Goal: Task Accomplishment & Management: Manage account settings

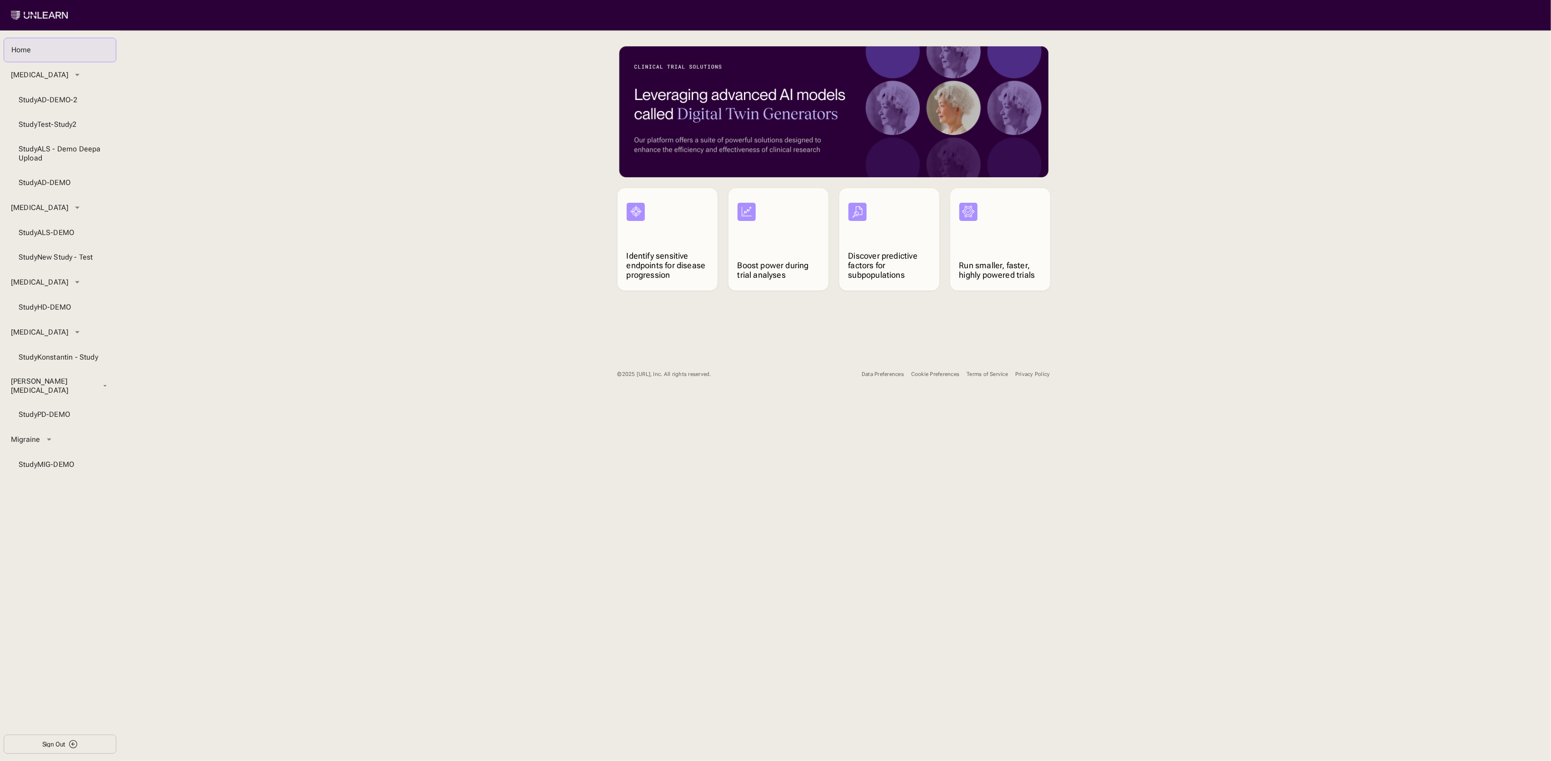
click at [871, 378] on div "Data Preferences Cookie Preferences Terms of Service Privacy Policy" at bounding box center [956, 374] width 188 height 16
click at [873, 374] on div "Data Preferences" at bounding box center [883, 374] width 42 height 7
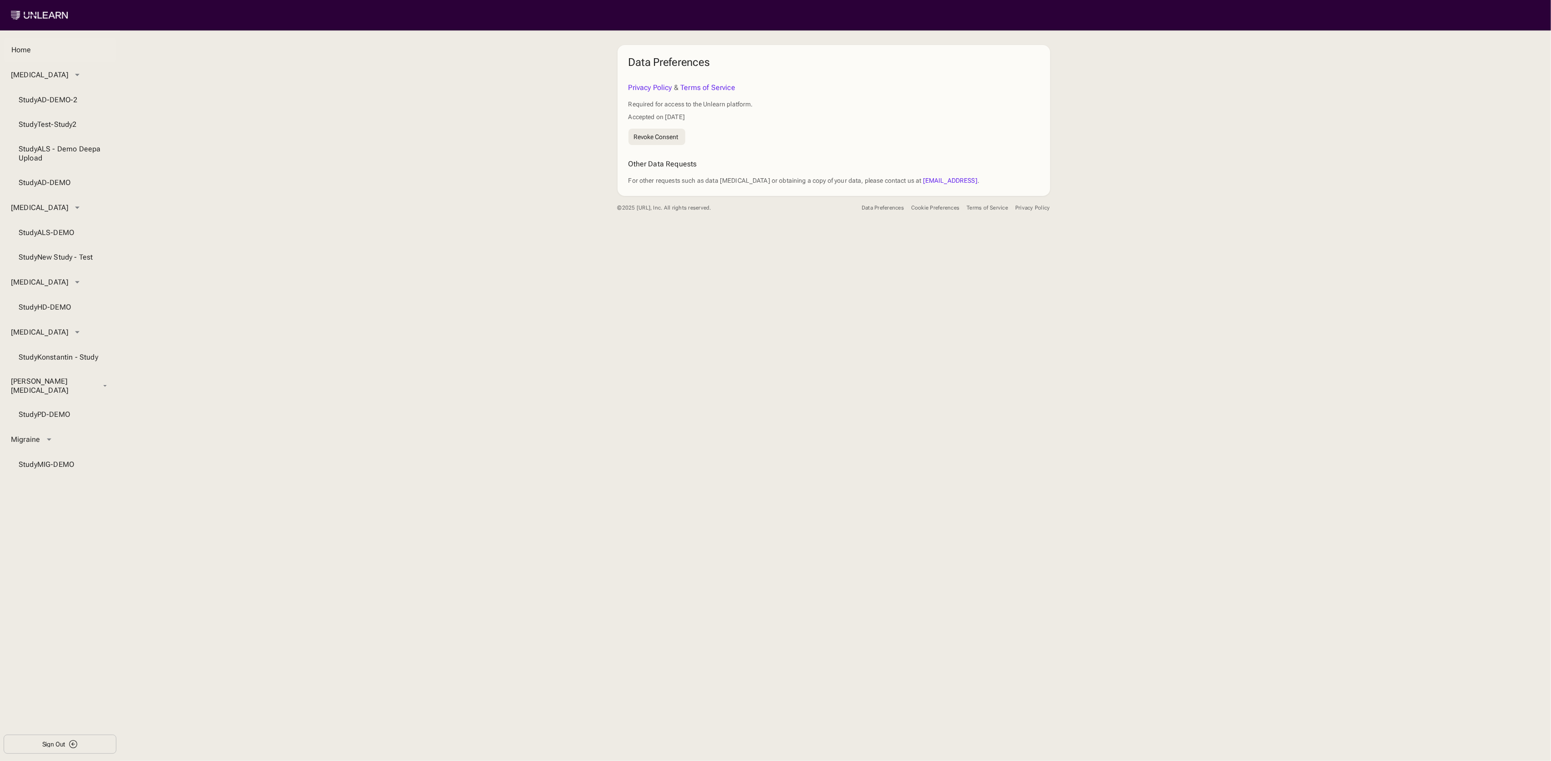
click at [31, 47] on div "Home" at bounding box center [59, 49] width 97 height 9
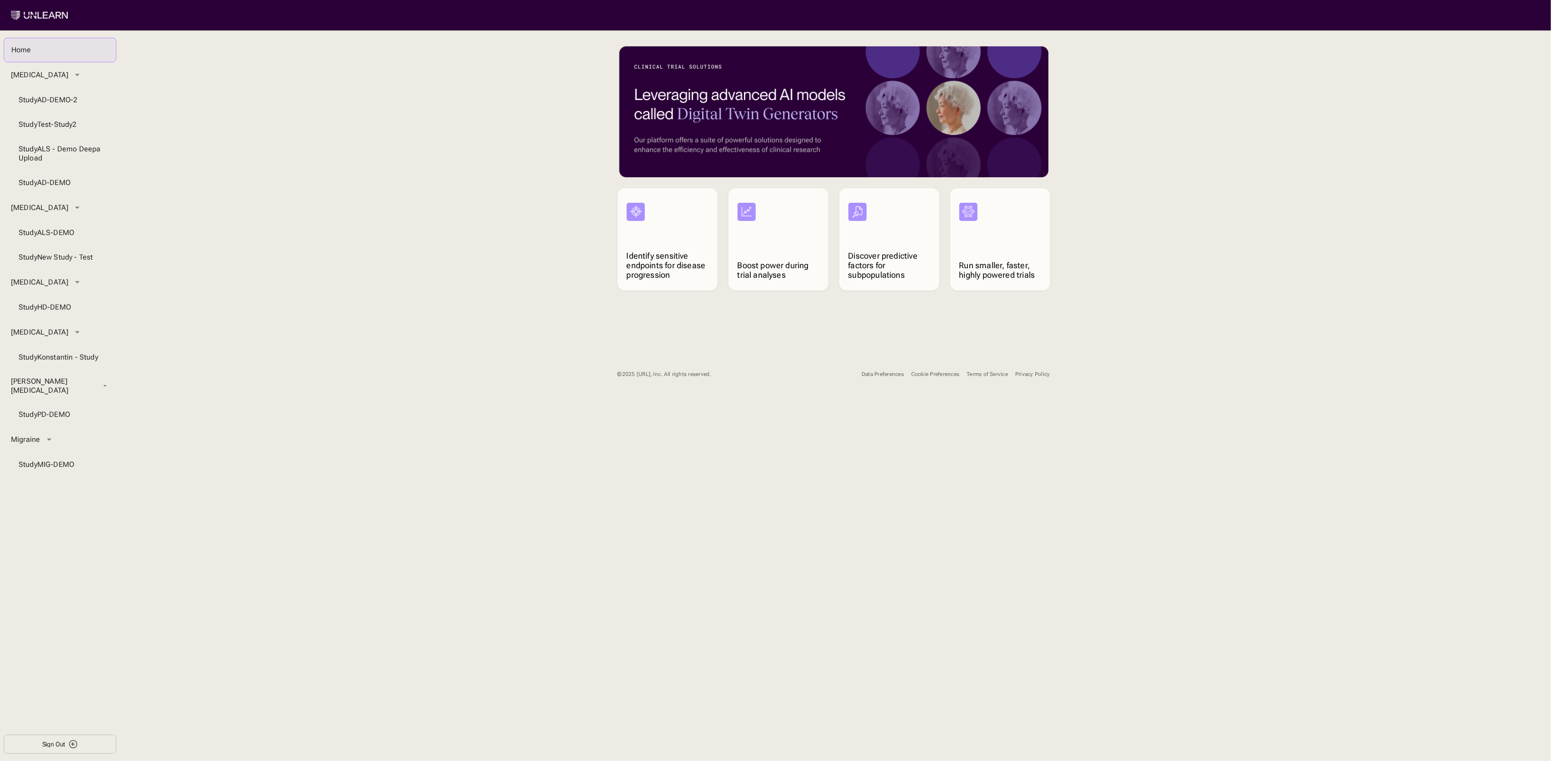
click at [886, 373] on div "Data Preferences" at bounding box center [883, 374] width 42 height 7
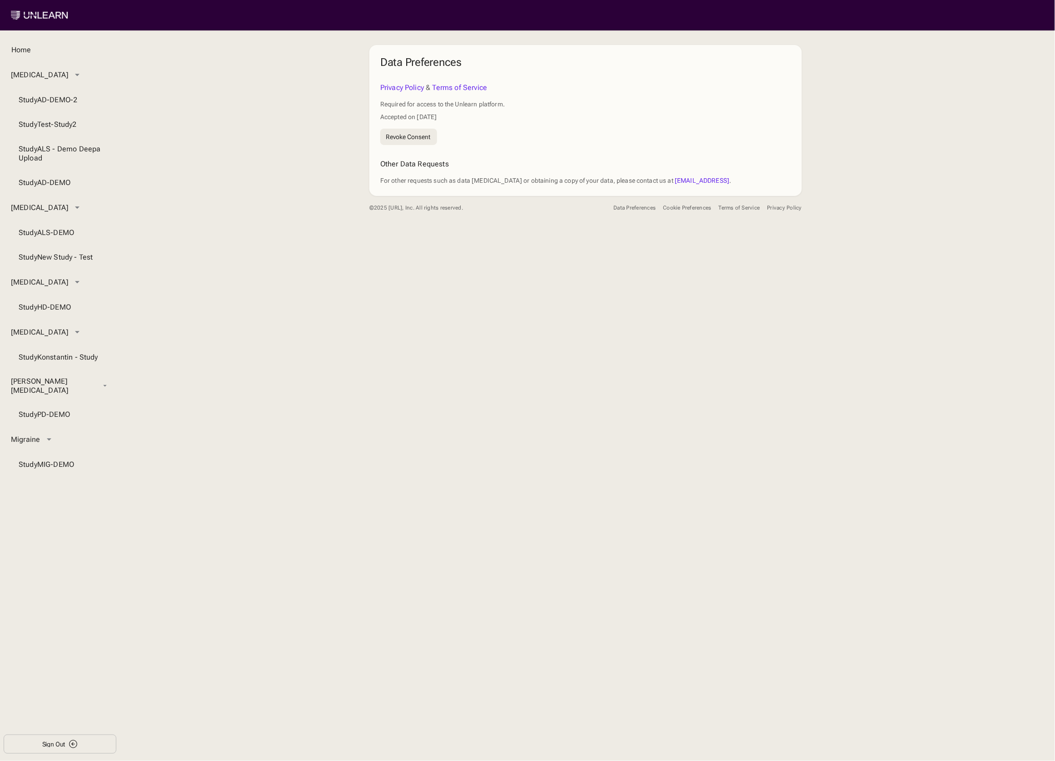
click at [878, 258] on div "Home Alzheimer's Disease Study AD-DEMO-2 Study Test-Study2 Study ALS - Demo Dee…" at bounding box center [527, 395] width 1055 height 730
click at [668, 203] on button "Cookie Preferences" at bounding box center [687, 208] width 48 height 16
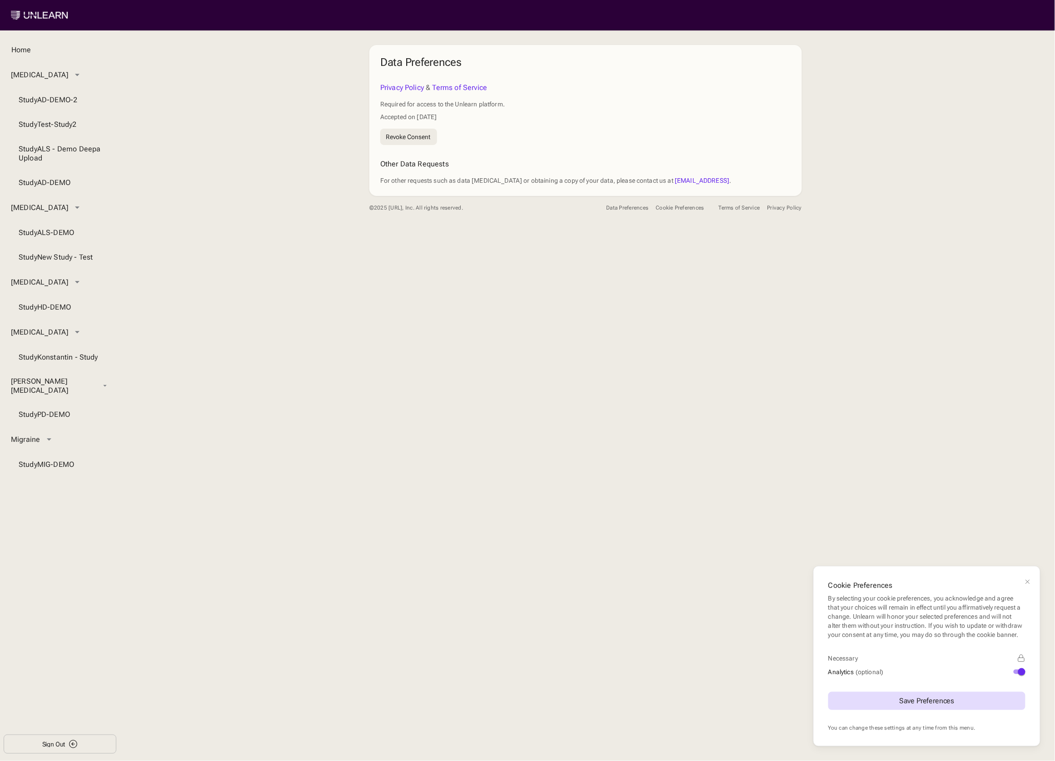
click at [1017, 671] on button "Analytics (optional)" at bounding box center [1020, 671] width 12 height 5
click at [925, 700] on div "Save Preferences" at bounding box center [926, 700] width 55 height 7
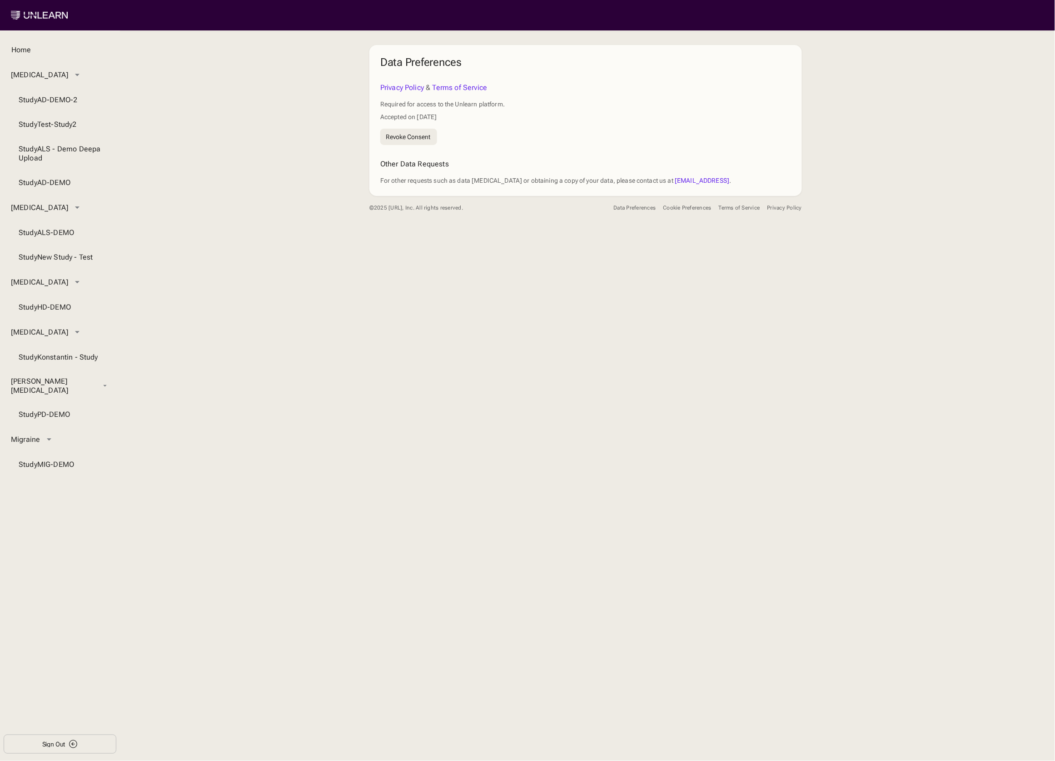
click at [682, 207] on div "Cookie Preferences" at bounding box center [687, 207] width 48 height 7
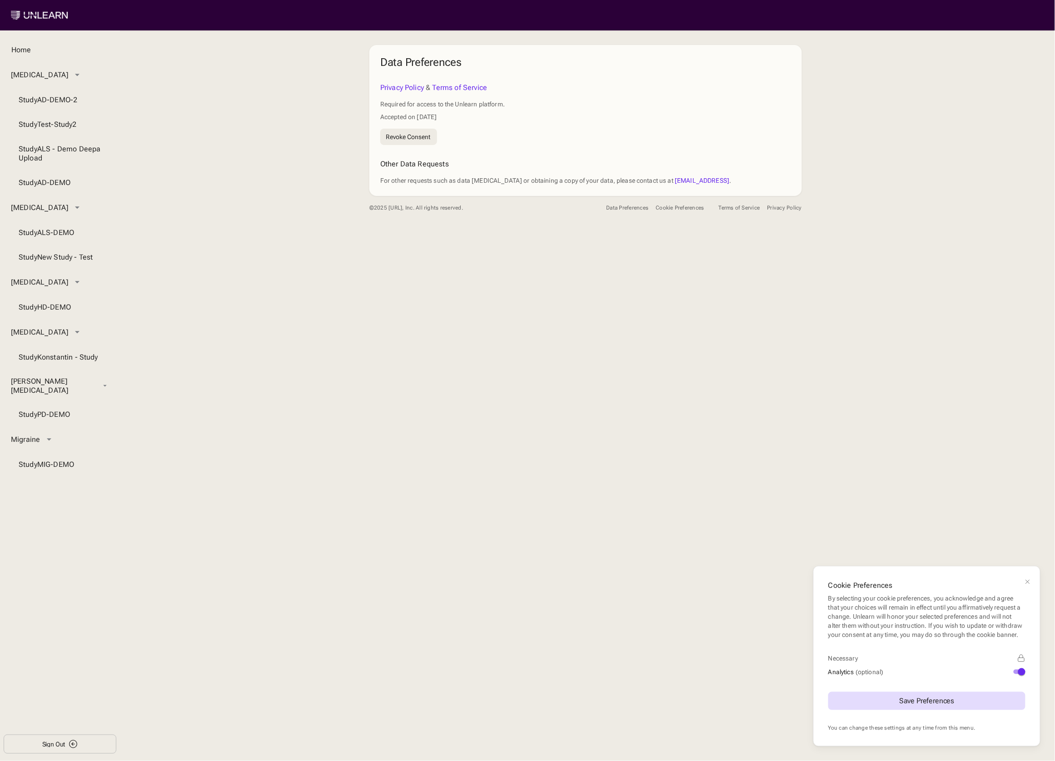
click at [1018, 673] on button "Analytics (optional)" at bounding box center [1020, 671] width 12 height 5
click at [929, 703] on div "Save Preferences" at bounding box center [926, 700] width 55 height 7
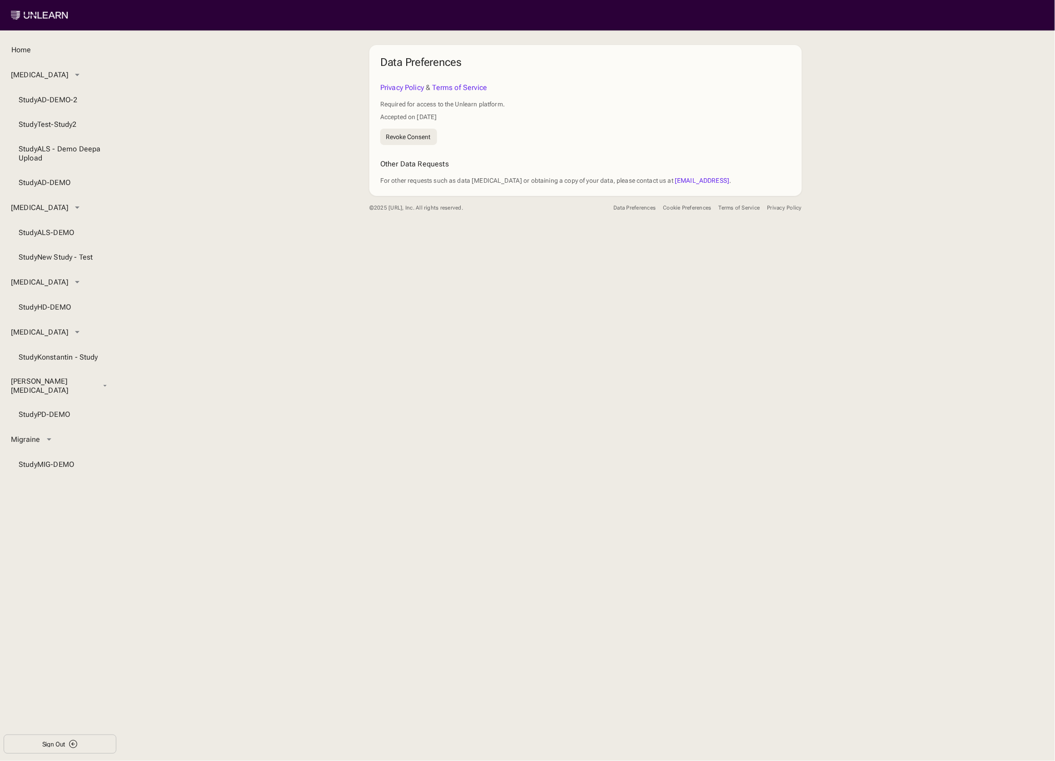
click at [676, 202] on button "Cookie Preferences" at bounding box center [687, 208] width 48 height 16
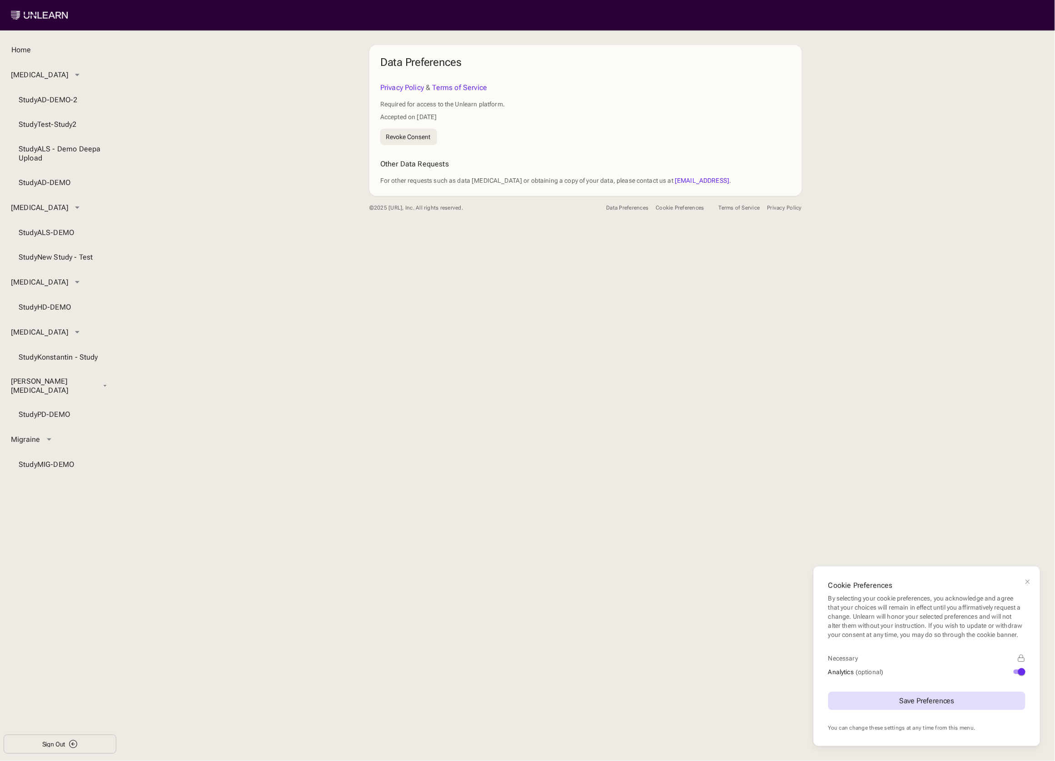
click at [467, 304] on div "Home Alzheimer's Disease Study AD-DEMO-2 Study Test-Study2 Study ALS - Demo Dee…" at bounding box center [527, 395] width 1055 height 730
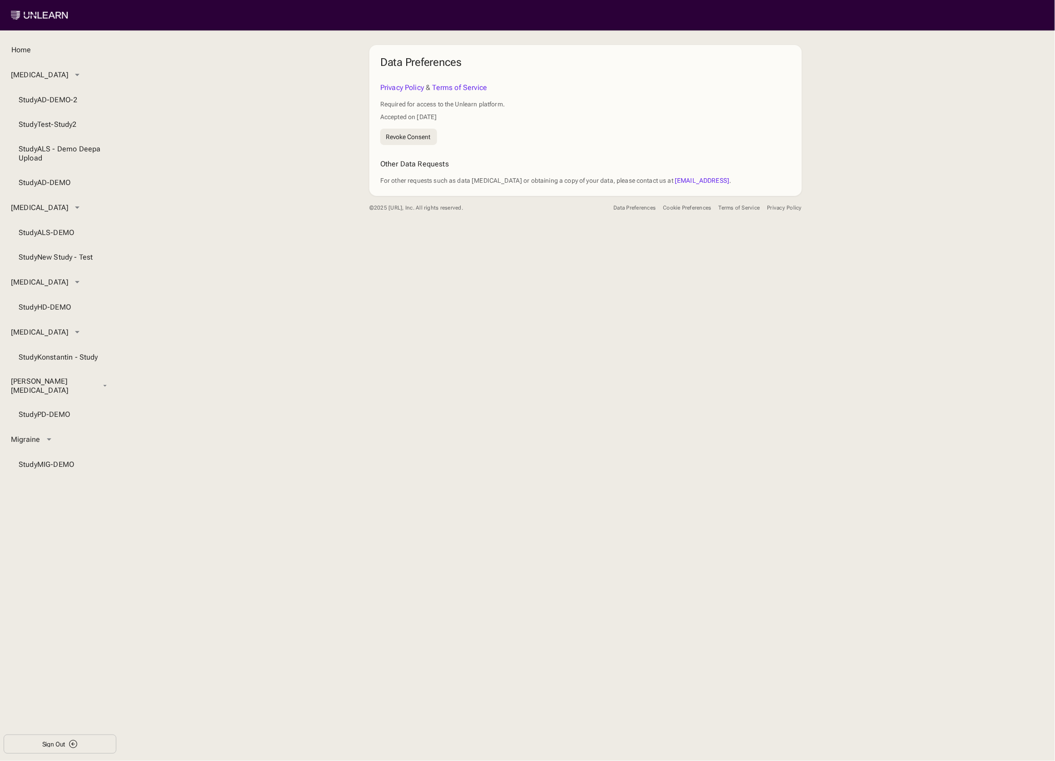
click at [682, 205] on div "Cookie Preferences" at bounding box center [687, 207] width 48 height 7
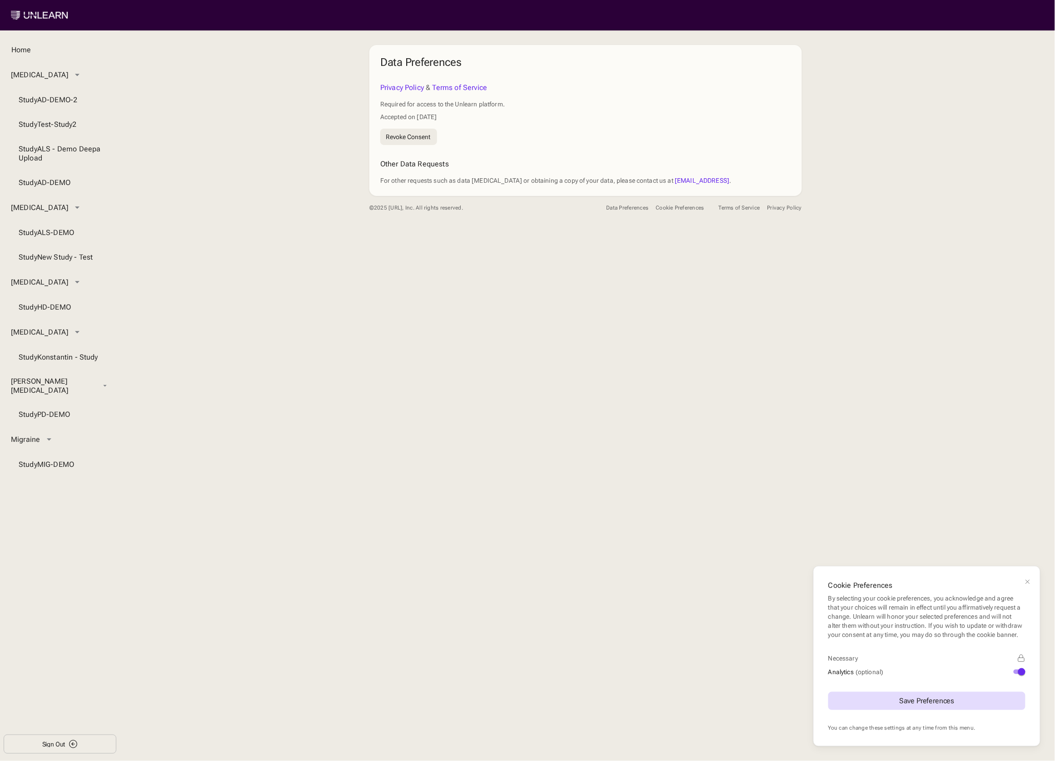
click at [49, 738] on button "Sign Out" at bounding box center [60, 743] width 113 height 19
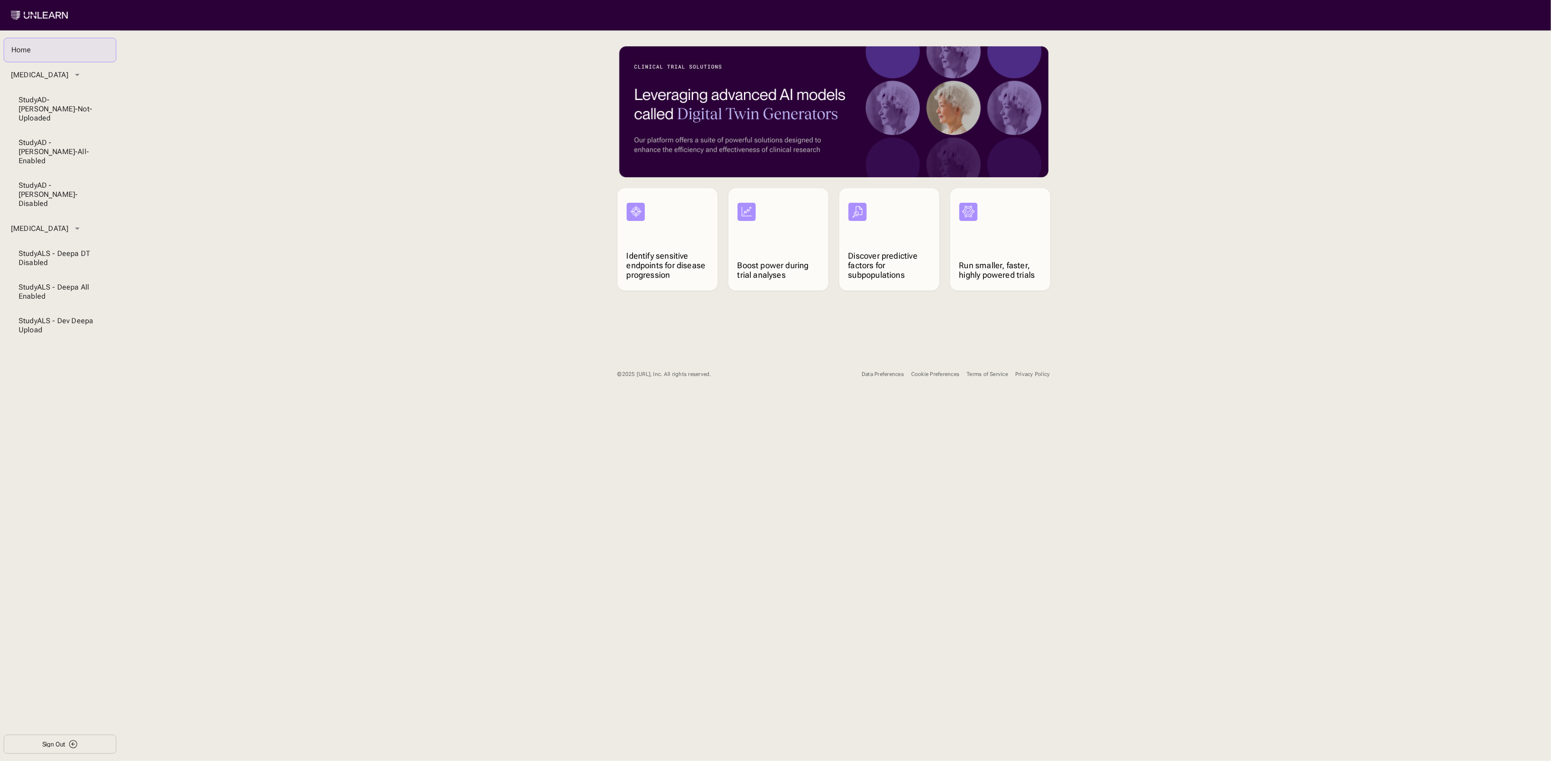
click at [868, 373] on div "Data Preferences" at bounding box center [883, 374] width 42 height 7
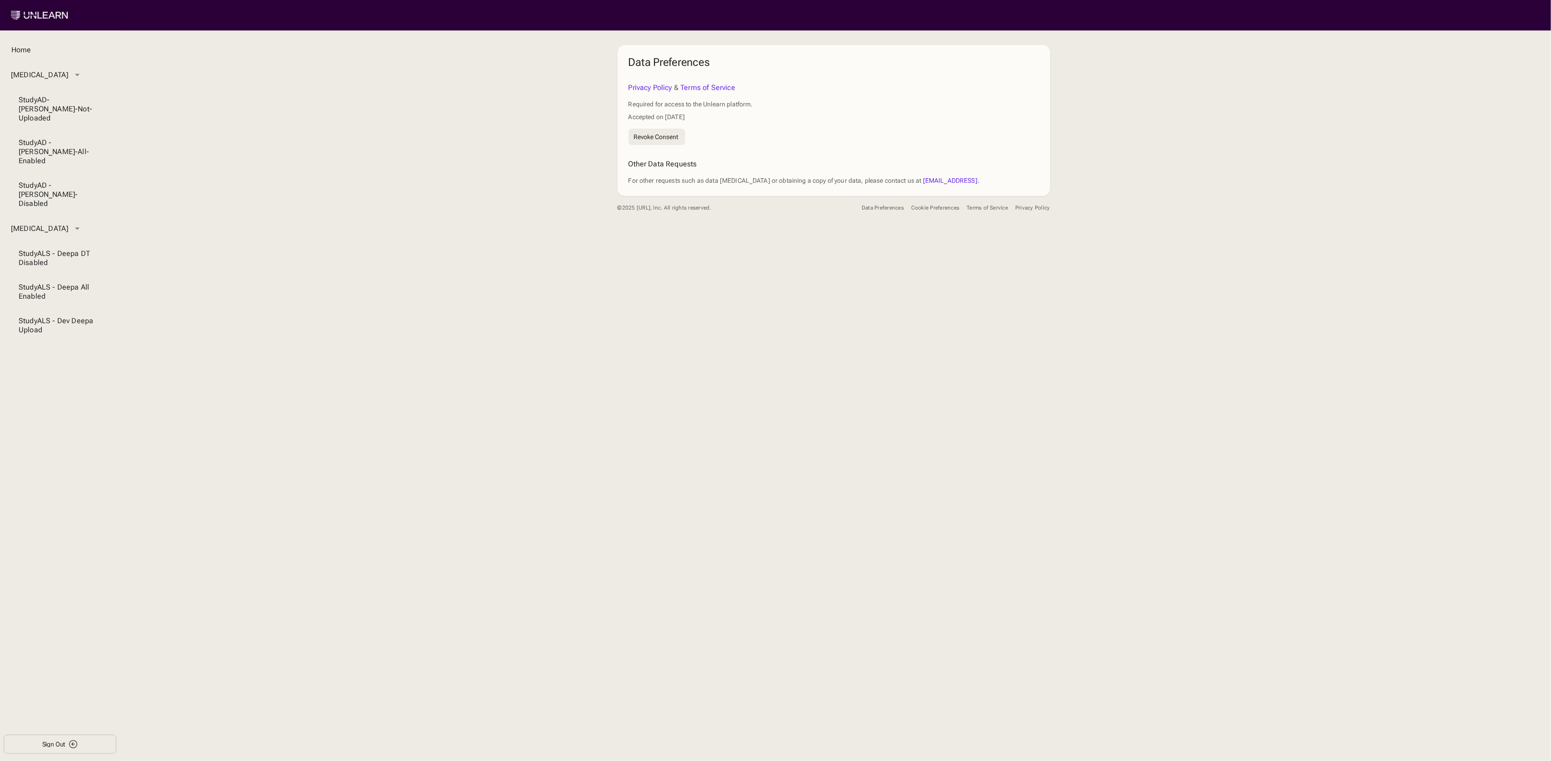
drag, startPoint x: 598, startPoint y: 432, endPoint x: 569, endPoint y: 449, distance: 33.8
click at [598, 433] on div "Home [MEDICAL_DATA] Study AD-[PERSON_NAME]-Not-Uploaded Study AD - [PERSON_NAME…" at bounding box center [775, 395] width 1551 height 730
click at [58, 748] on button "Sign Out" at bounding box center [60, 743] width 113 height 19
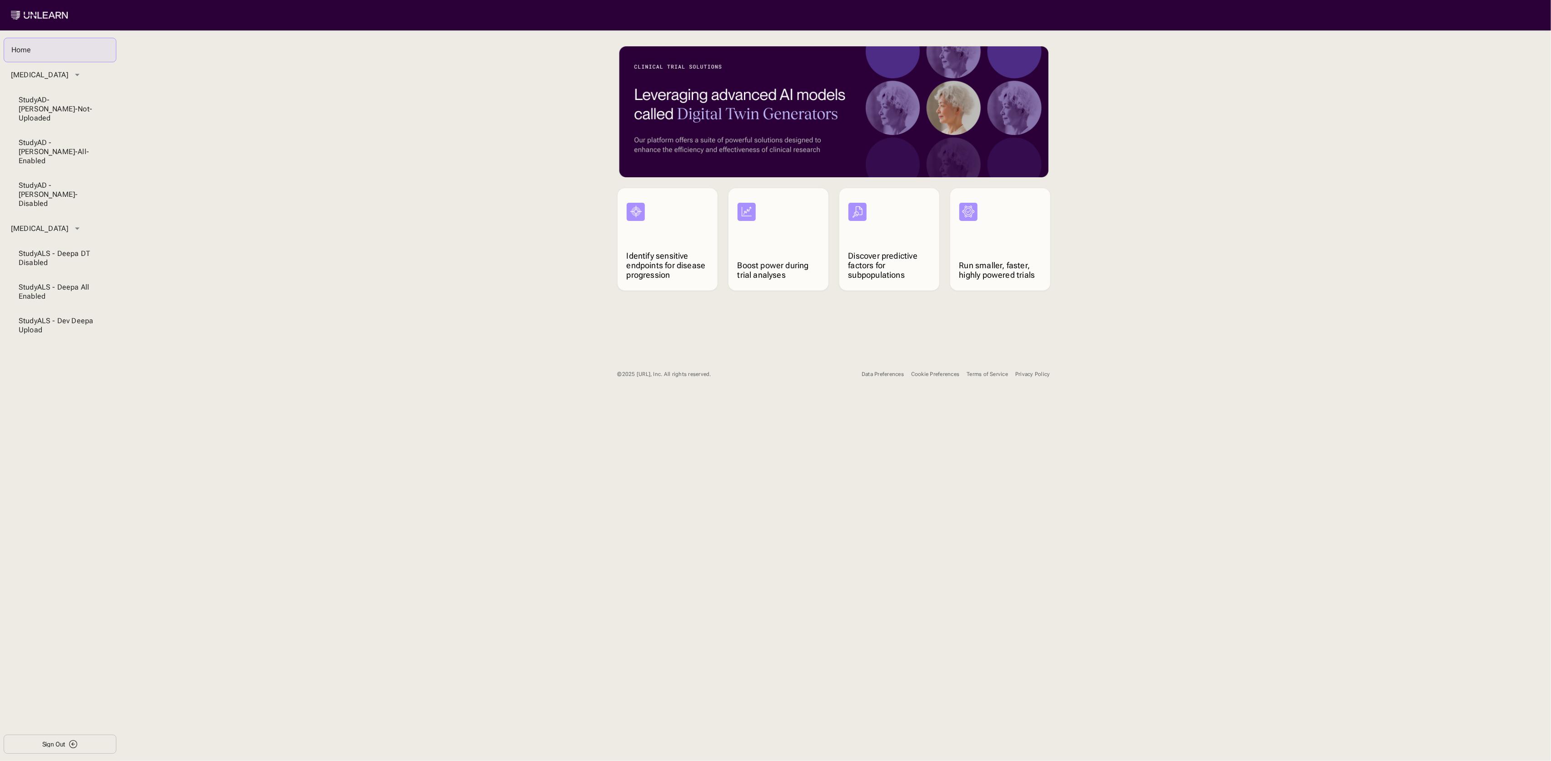
click at [918, 374] on div "Cookie Preferences" at bounding box center [935, 374] width 48 height 7
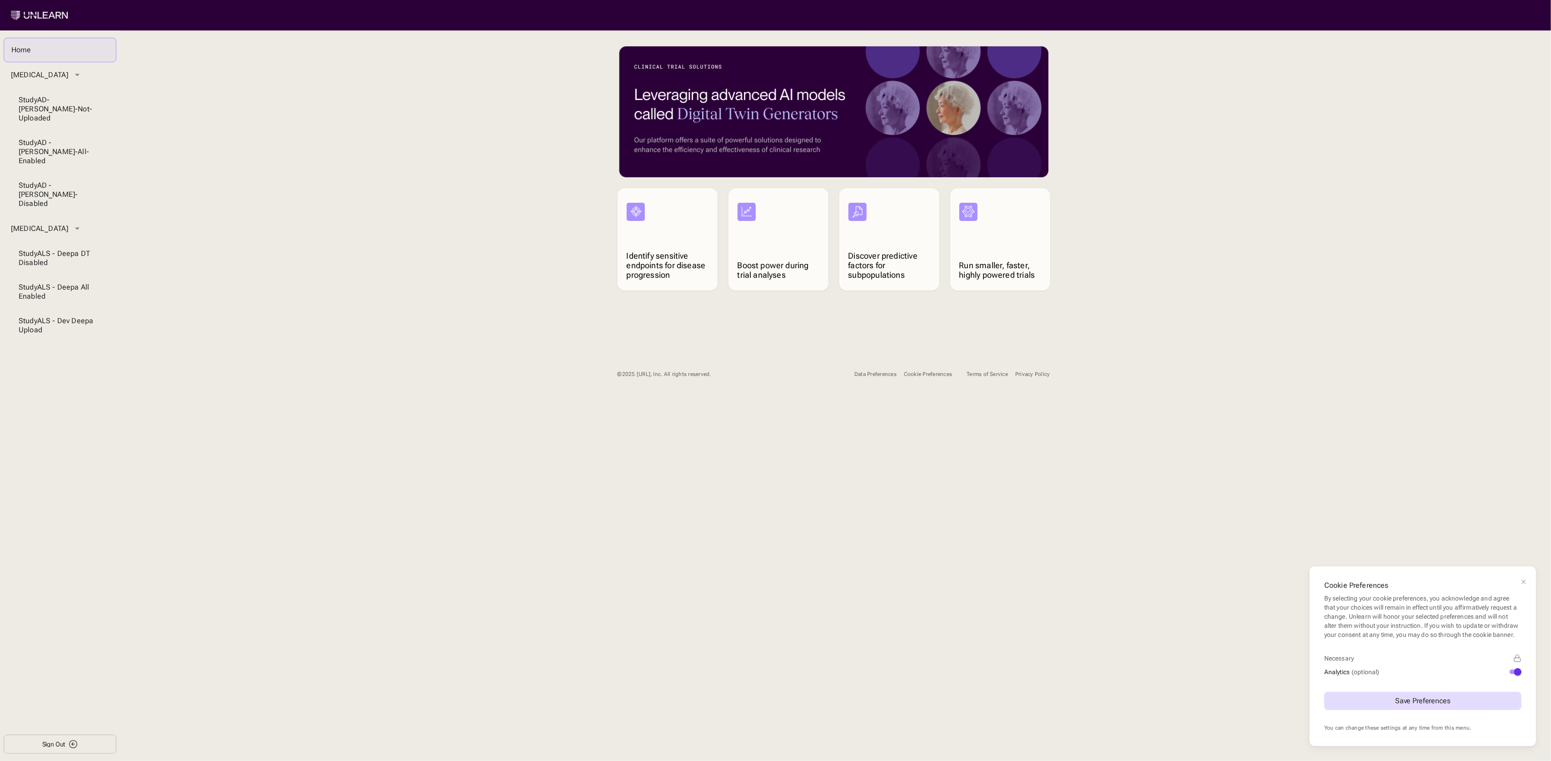
click at [909, 474] on div "Home Alzheimer's Disease Study AD-Niraj-Not-Uploaded Study AD - Niraj-All-Enabl…" at bounding box center [775, 395] width 1551 height 730
click at [875, 379] on div "Data Preferences Cookie Preferences Cookie Preferences By selecting your cookie…" at bounding box center [951, 374] width 195 height 16
click at [874, 369] on div "Data Preferences Cookie Preferences Cookie Preferences By selecting your cookie…" at bounding box center [951, 374] width 195 height 16
click at [875, 373] on div "Data Preferences" at bounding box center [875, 374] width 42 height 7
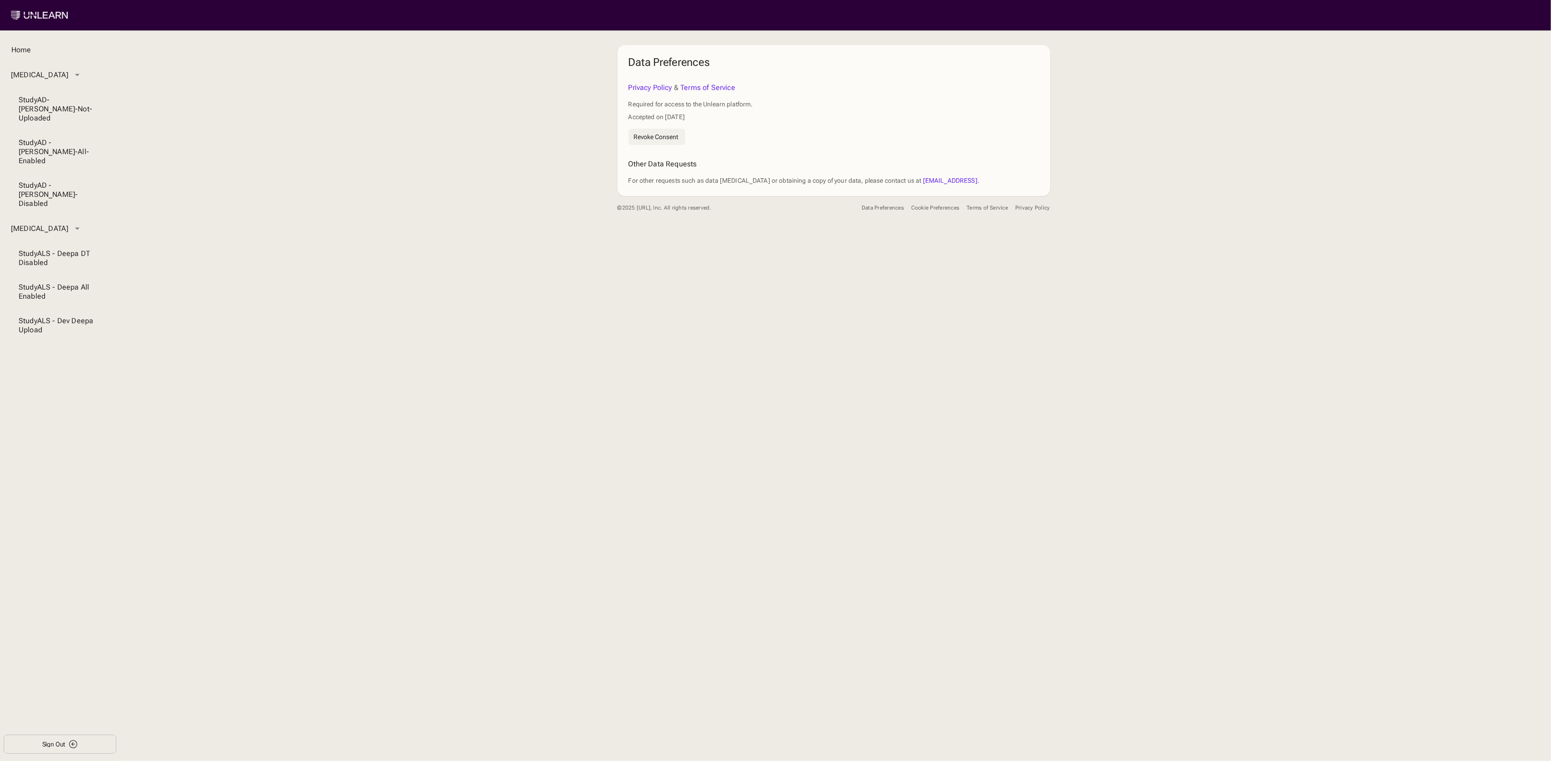
click at [661, 132] on button "Revoke Consent" at bounding box center [656, 137] width 57 height 16
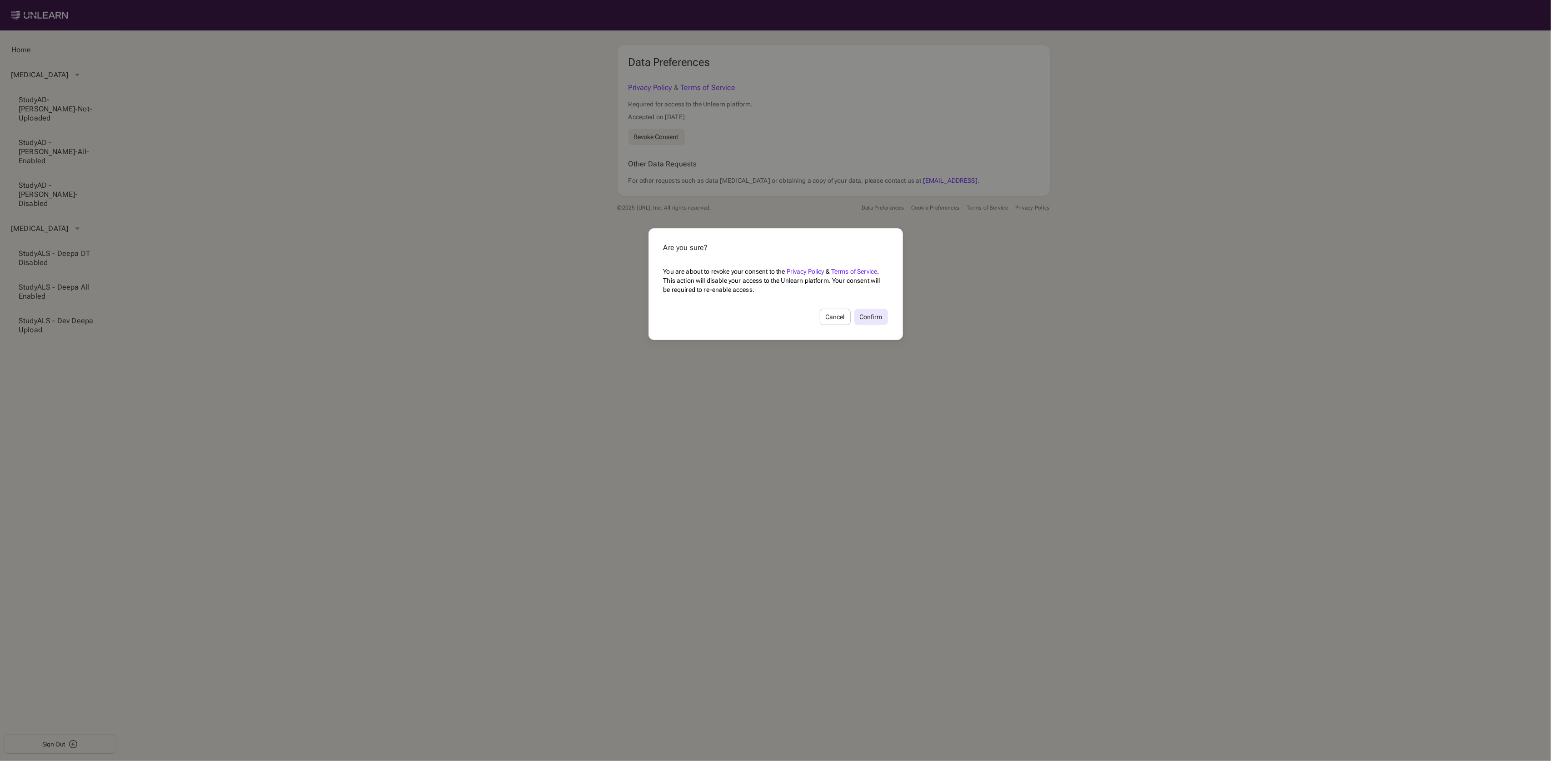
click at [875, 316] on div "Confirm" at bounding box center [871, 317] width 23 height 6
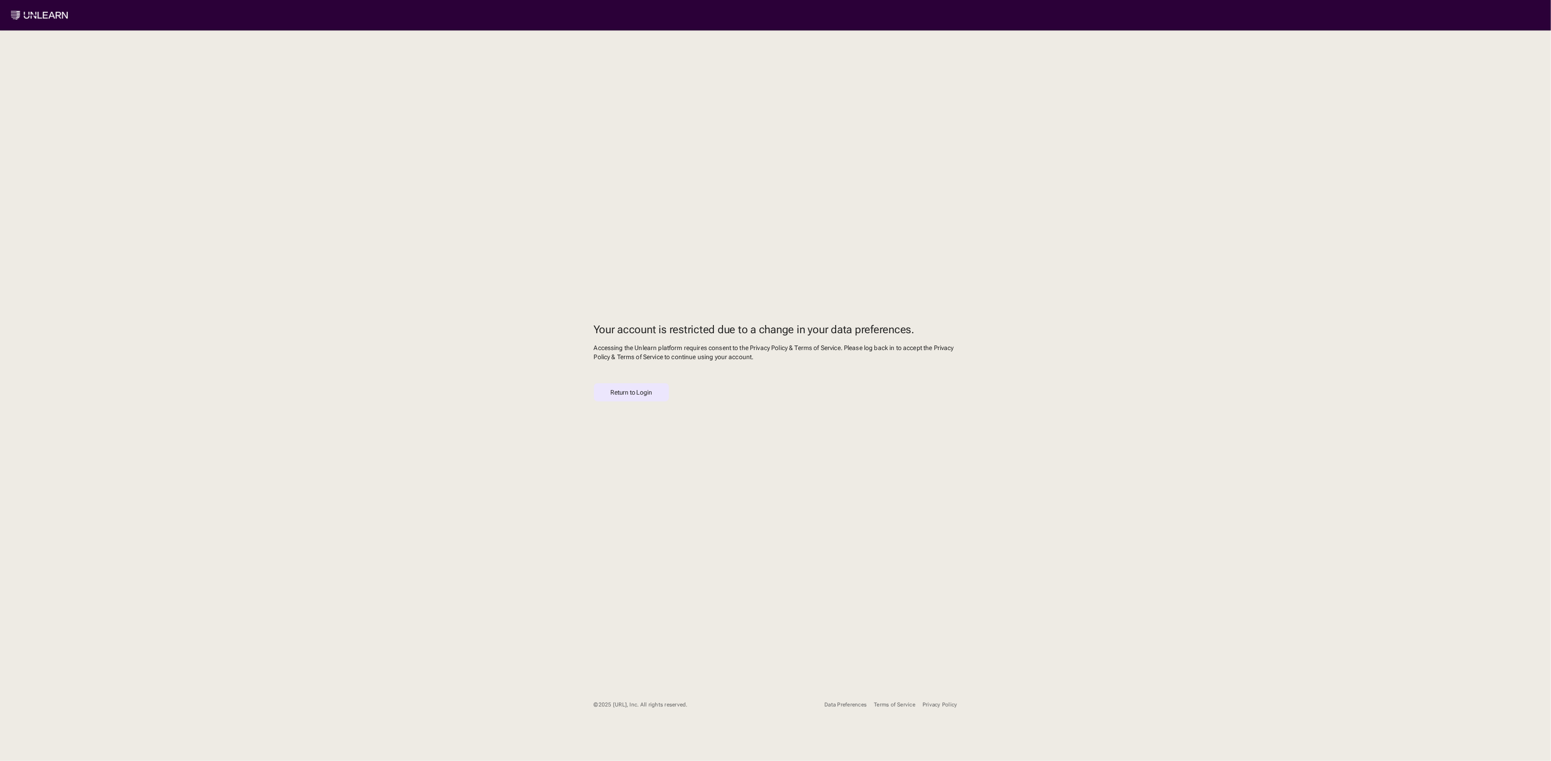
click at [638, 397] on button "Return to Login" at bounding box center [631, 392] width 75 height 18
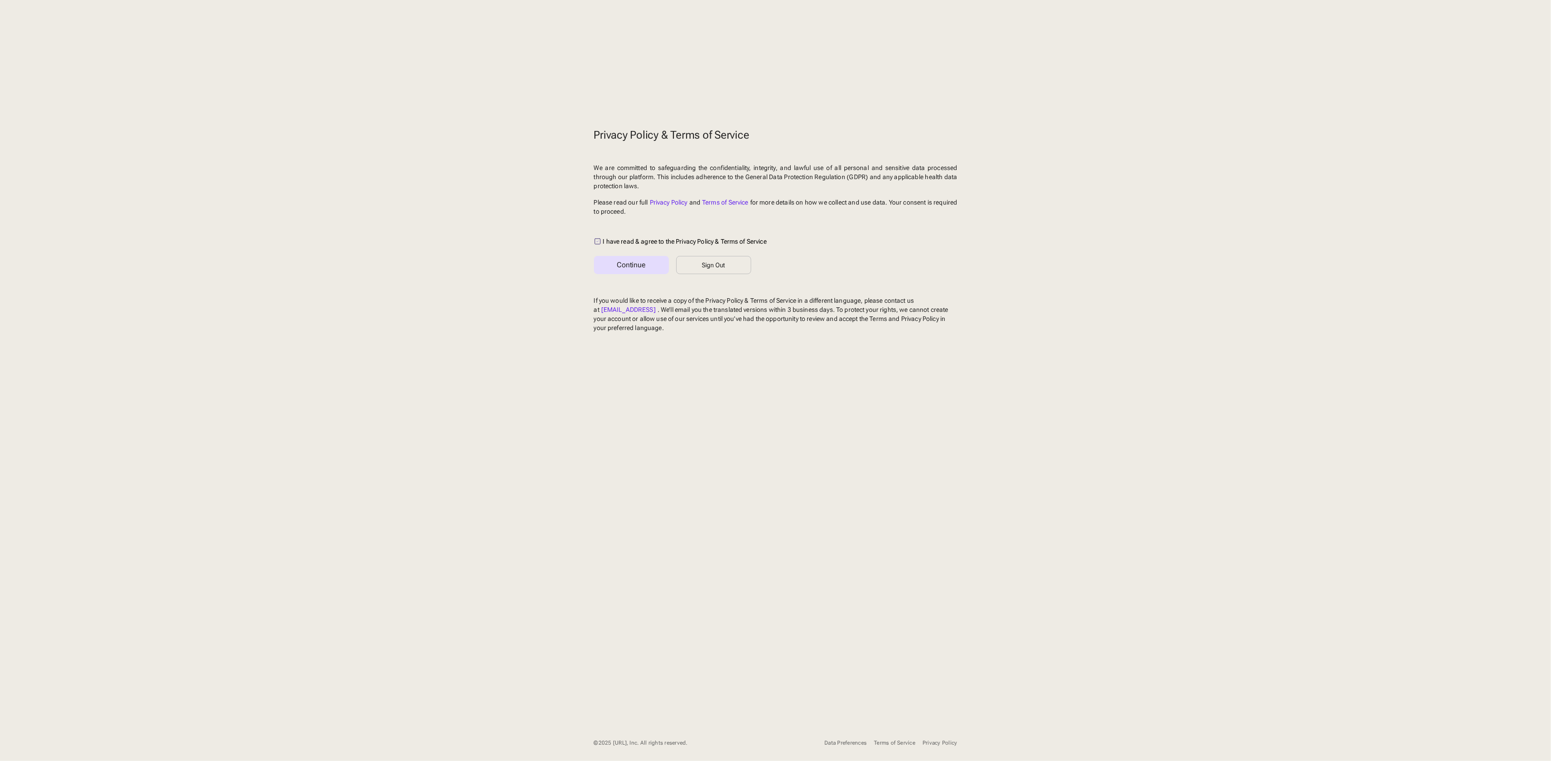
click at [596, 241] on icon "/** box */ /** background inside box */ /** checkmark */" at bounding box center [597, 241] width 7 height 7
click at [616, 266] on button "Continue" at bounding box center [631, 265] width 75 height 18
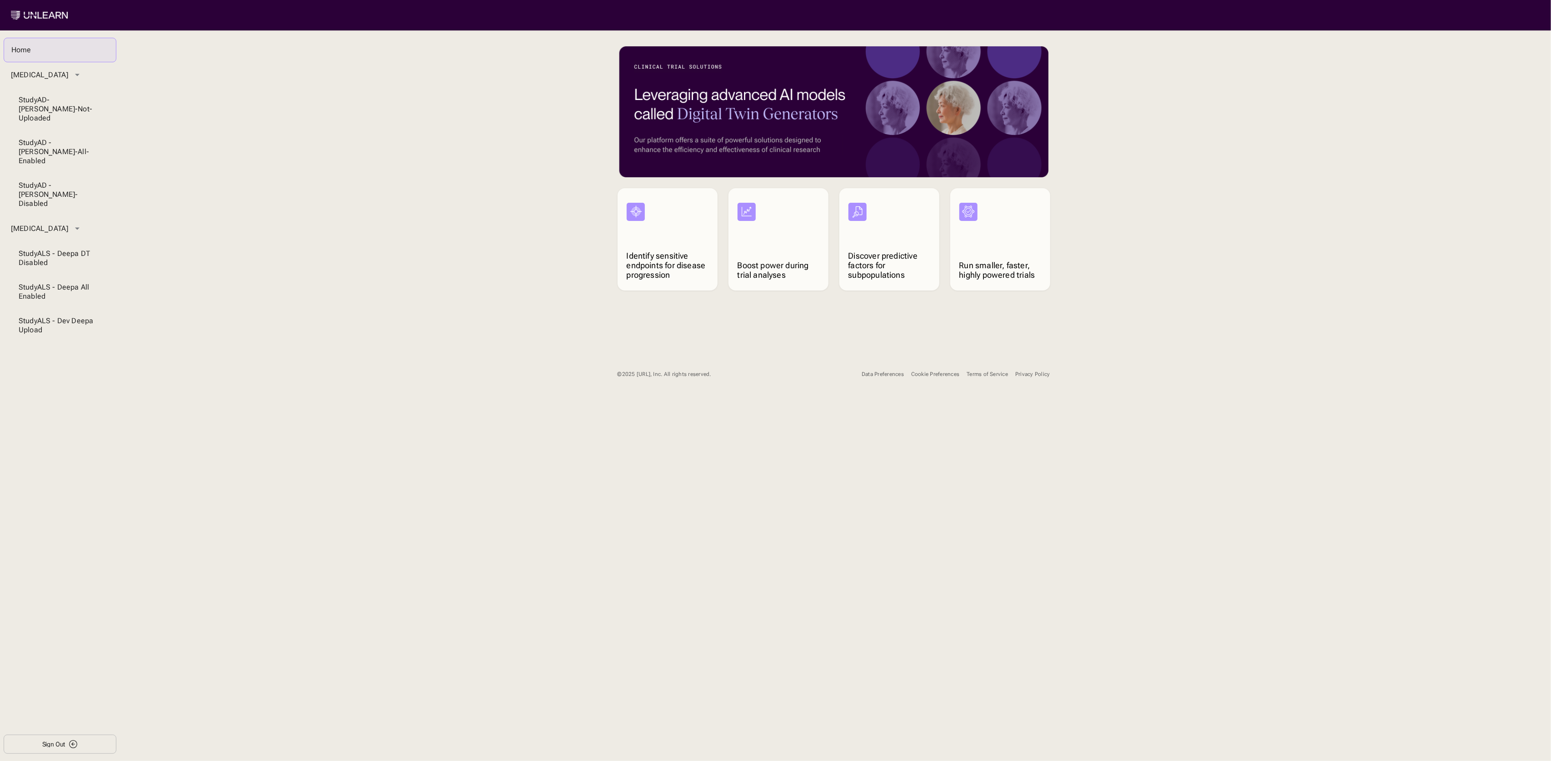
click at [936, 375] on div "Cookie Preferences" at bounding box center [935, 374] width 48 height 7
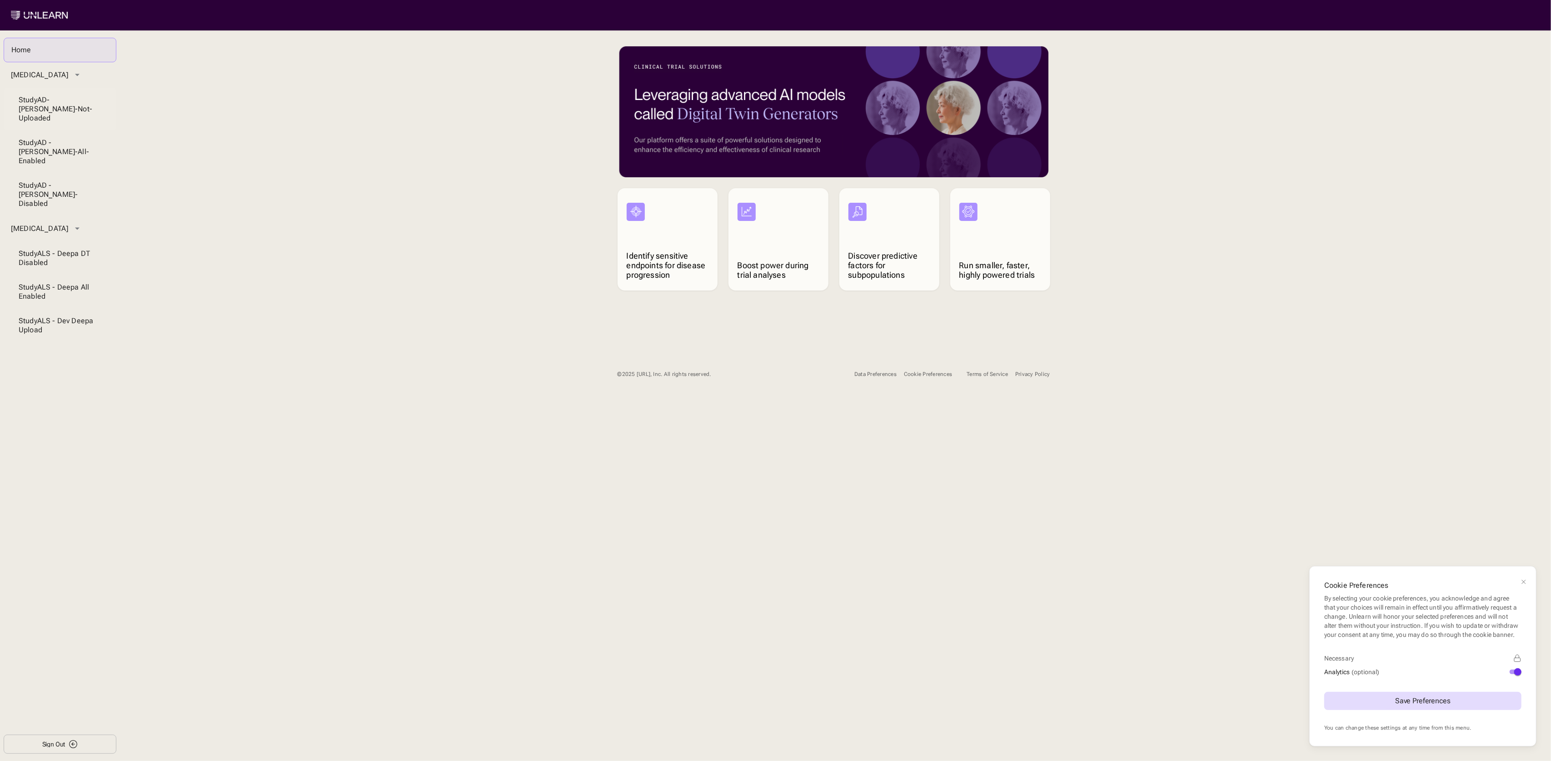
click at [72, 106] on div "Study AD-[PERSON_NAME]-Not-Uploaded" at bounding box center [60, 108] width 83 height 27
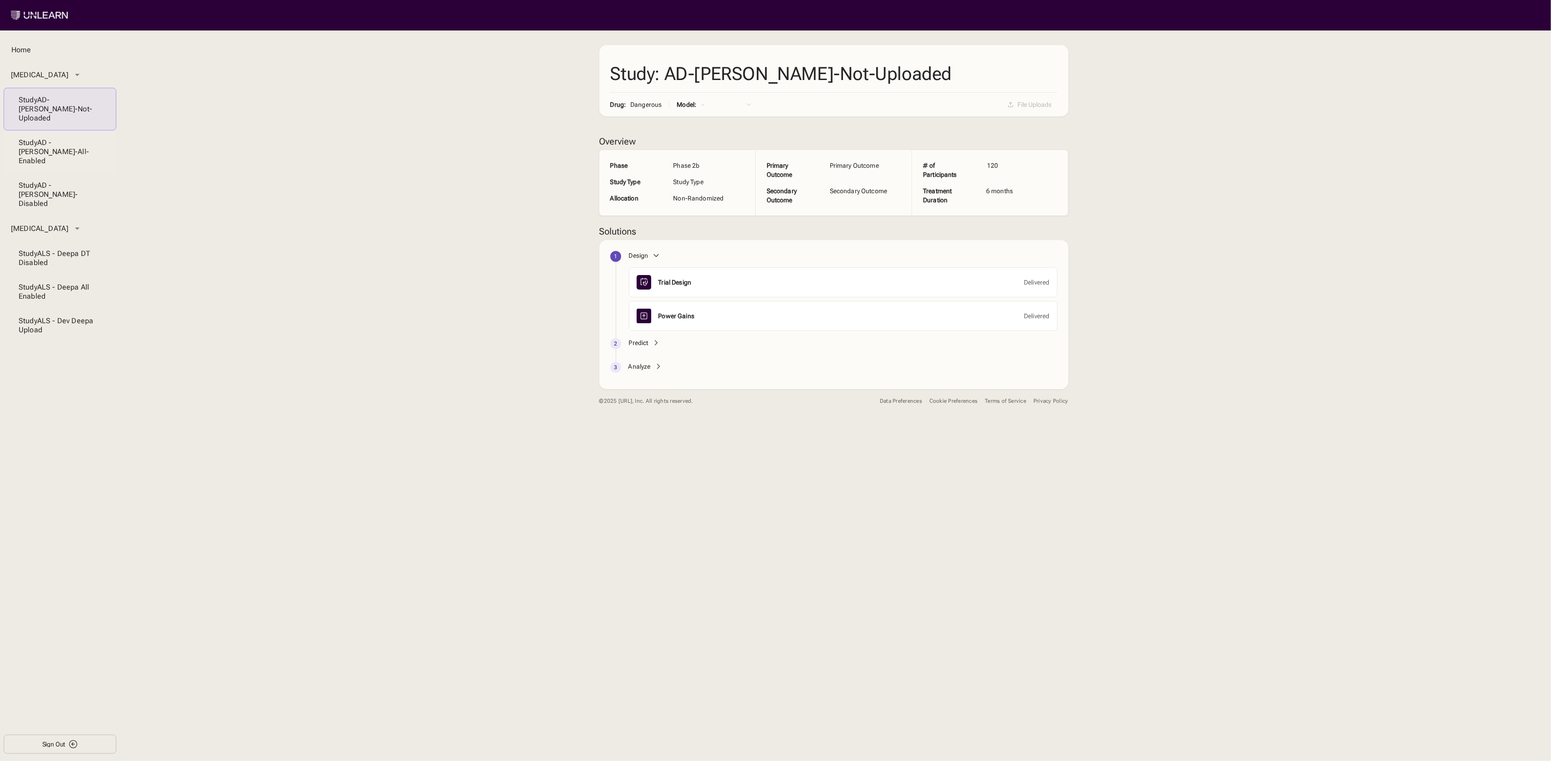
click at [67, 130] on li "Study AD - [PERSON_NAME]-All-Enabled" at bounding box center [60, 151] width 113 height 43
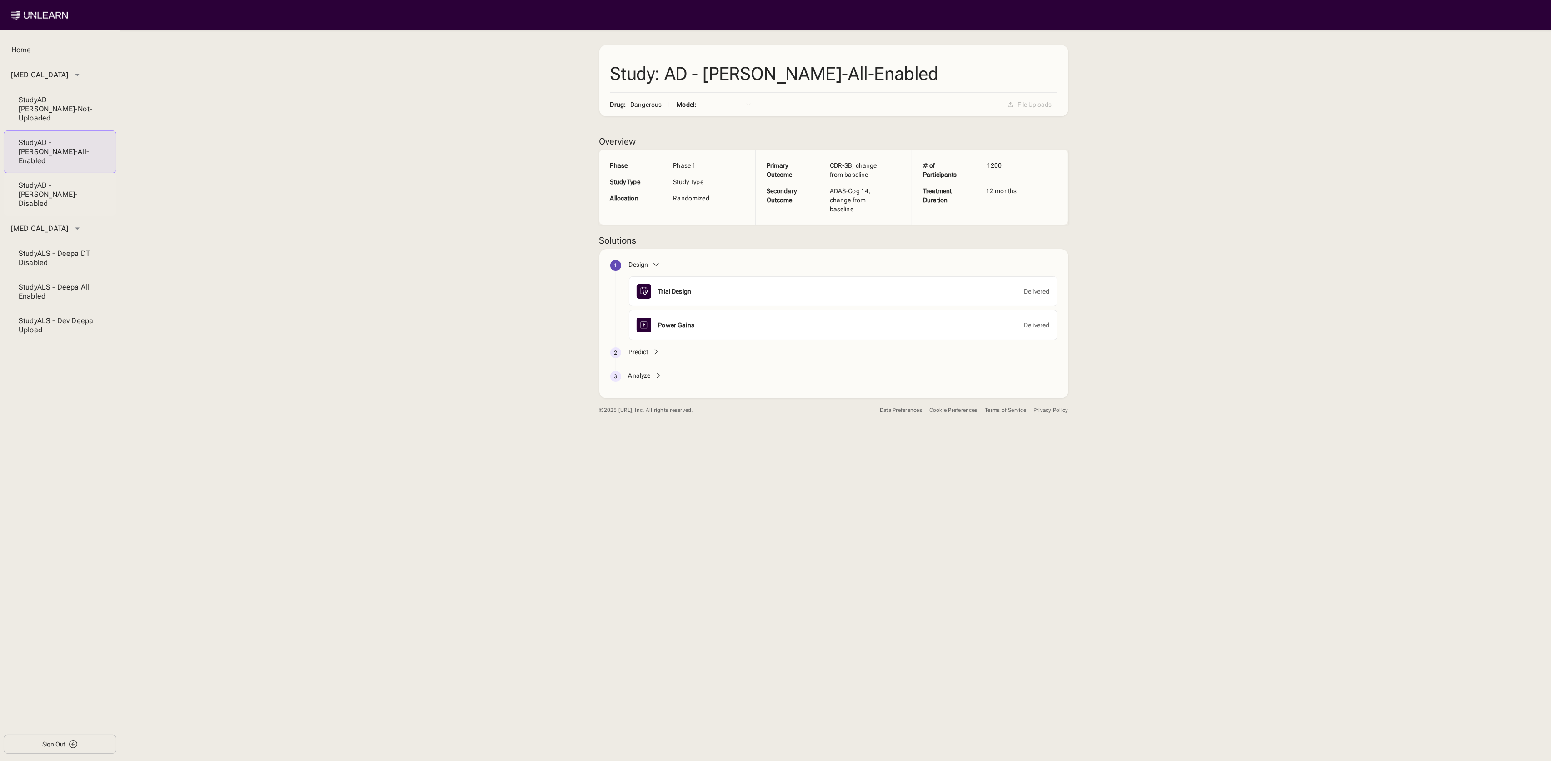
click at [68, 181] on div "Study AD - [PERSON_NAME]-Disabled" at bounding box center [60, 194] width 83 height 27
click at [70, 216] on div "[MEDICAL_DATA]" at bounding box center [60, 228] width 113 height 25
click at [51, 104] on div "Study AD-[PERSON_NAME]-Not-Uploaded" at bounding box center [60, 108] width 83 height 27
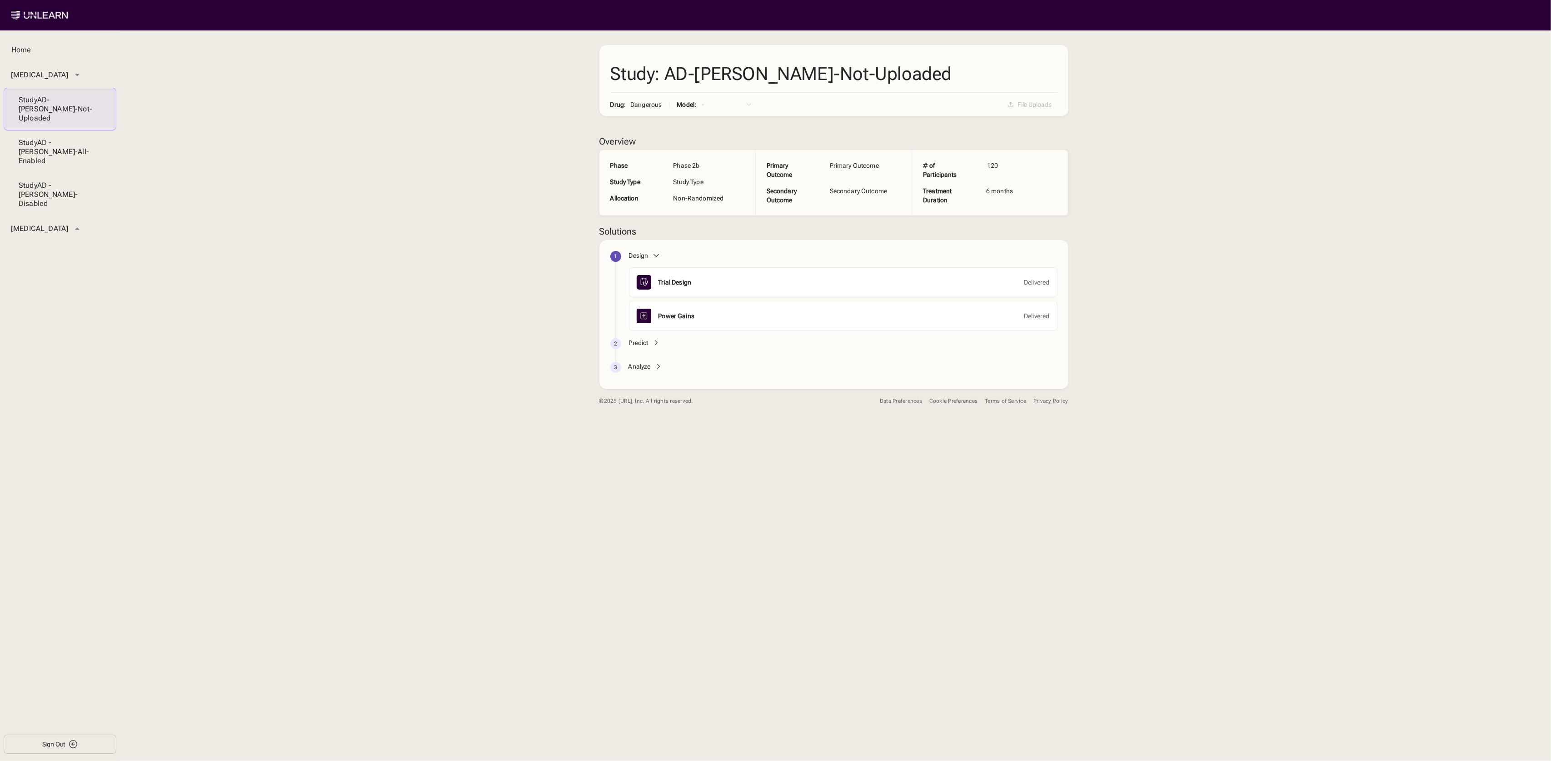
click at [60, 138] on div "Study AD - Niraj-All-Enabled" at bounding box center [60, 151] width 83 height 27
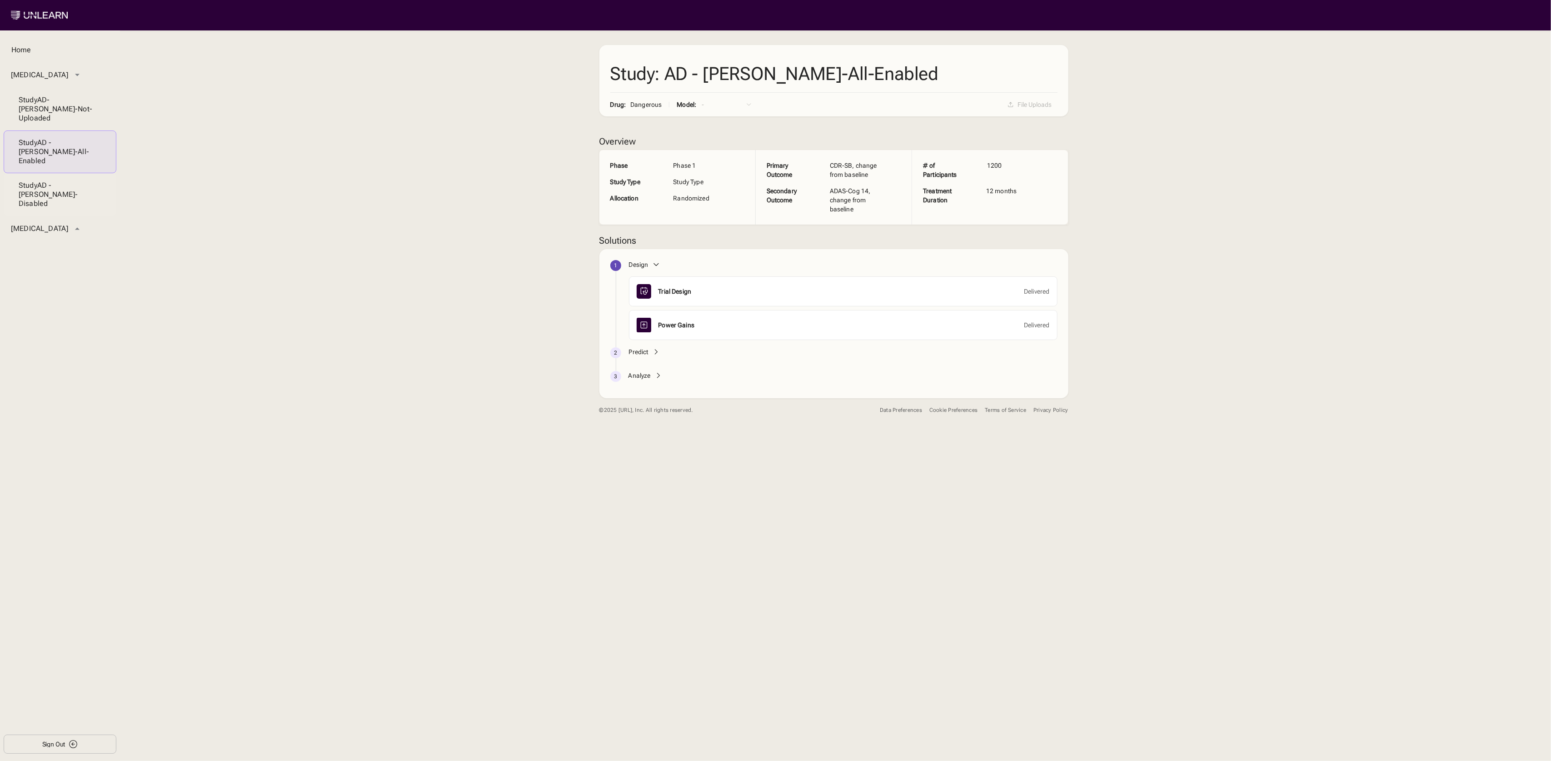
click at [72, 173] on li "Study AD - Niraj-DT-Disabled" at bounding box center [60, 194] width 113 height 43
click at [50, 216] on div "[MEDICAL_DATA]" at bounding box center [60, 228] width 113 height 25
click at [75, 249] on div "Study ALS - Deepa DT Disabled" at bounding box center [60, 258] width 83 height 18
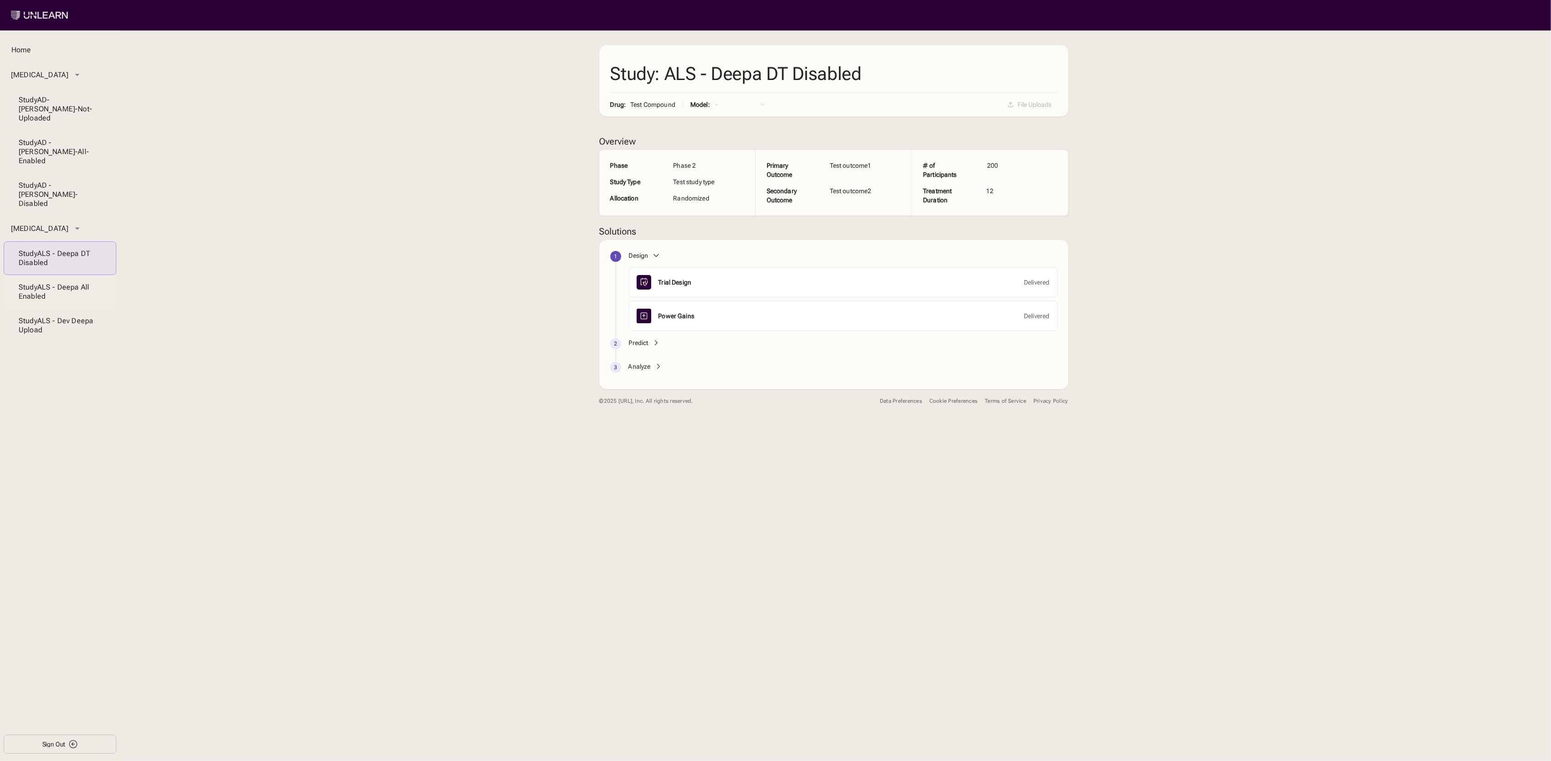
click at [77, 283] on div "Study ALS - Deepa All Enabled" at bounding box center [60, 292] width 83 height 18
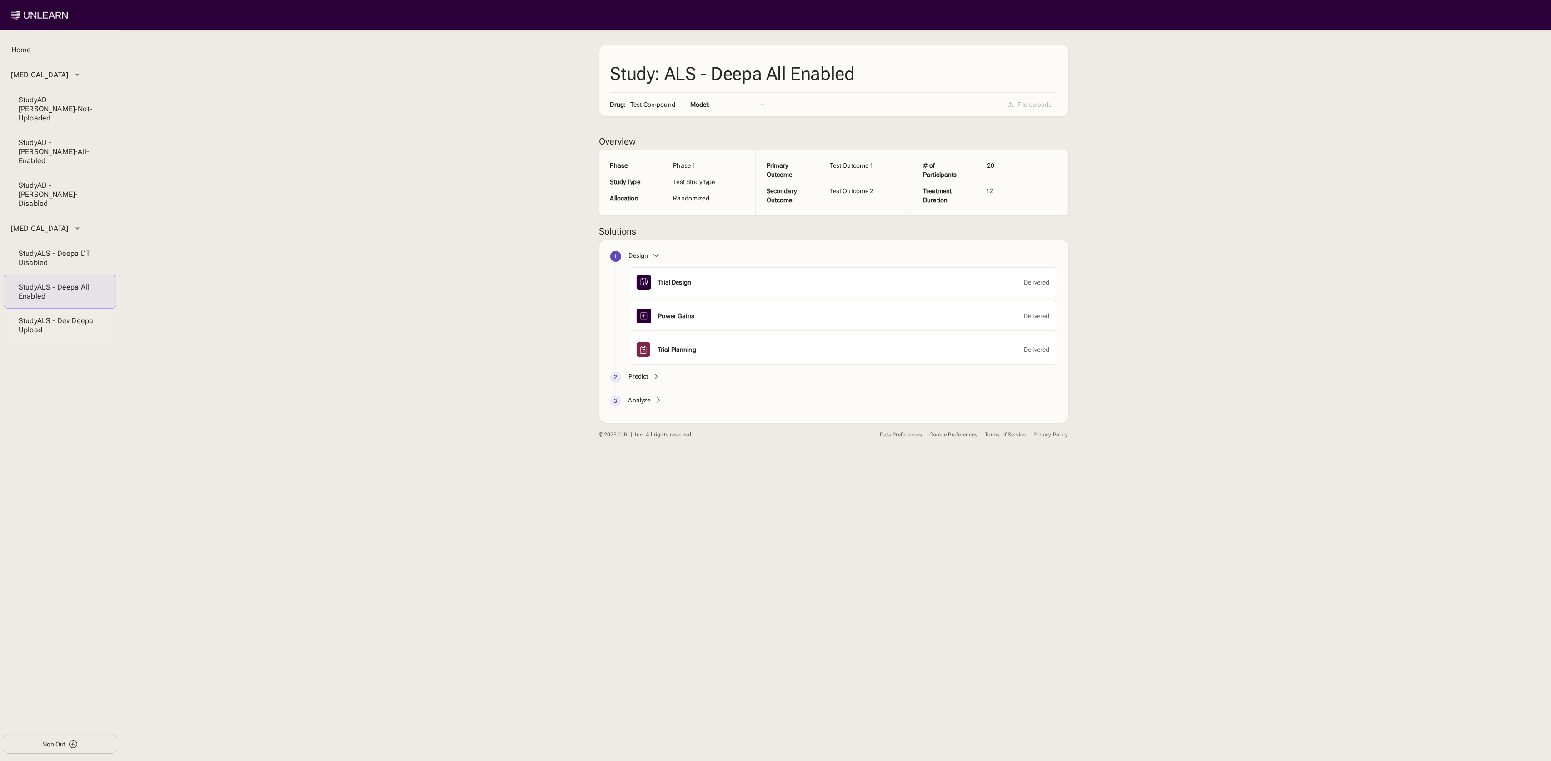
click at [84, 316] on div "Study ALS - Dev Deepa Upload" at bounding box center [60, 325] width 83 height 18
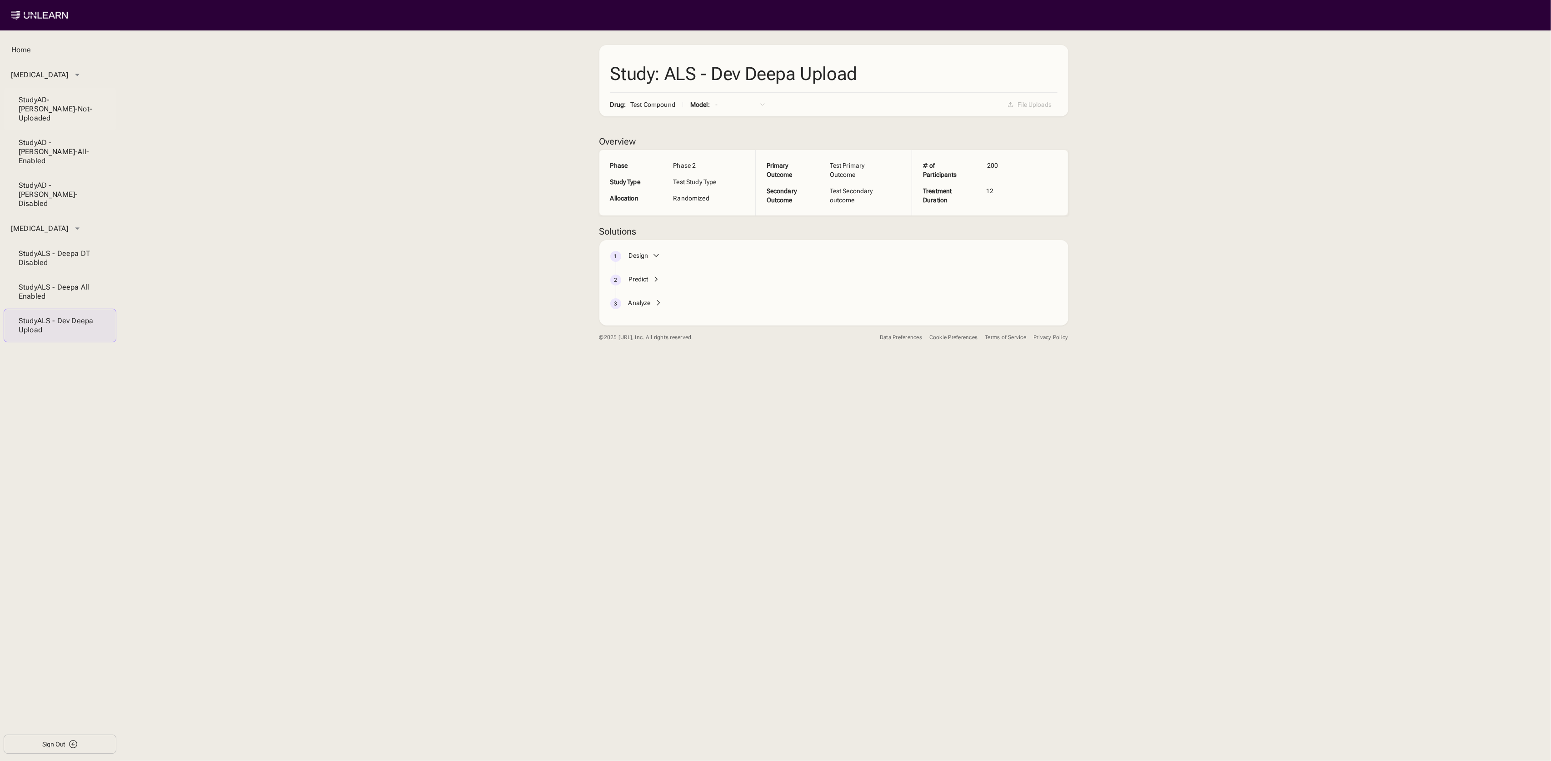
click at [56, 96] on div "Study AD-[PERSON_NAME]-Not-Uploaded" at bounding box center [60, 108] width 83 height 27
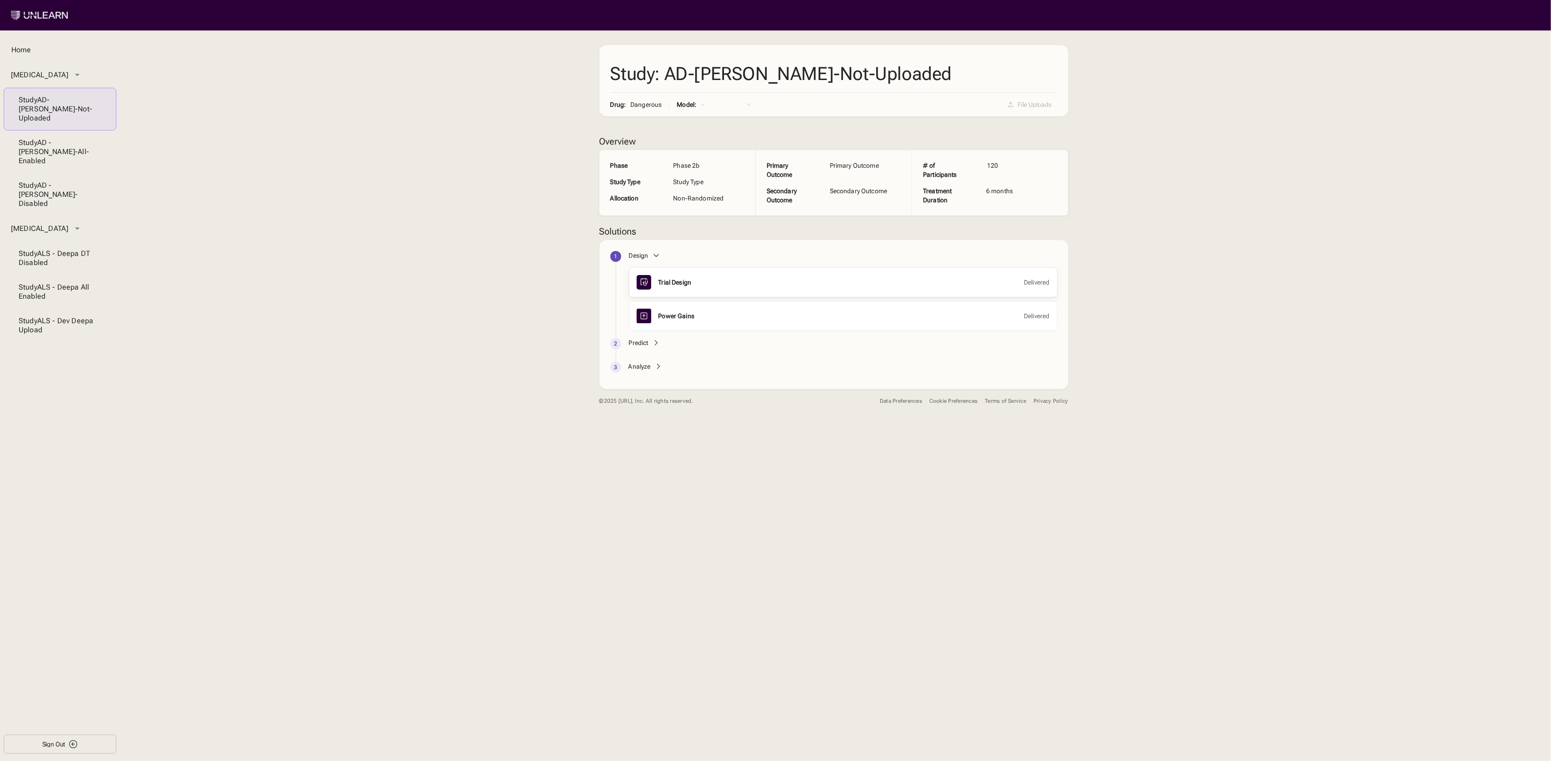
click at [673, 287] on div "Trial Design Delivered" at bounding box center [843, 282] width 413 height 15
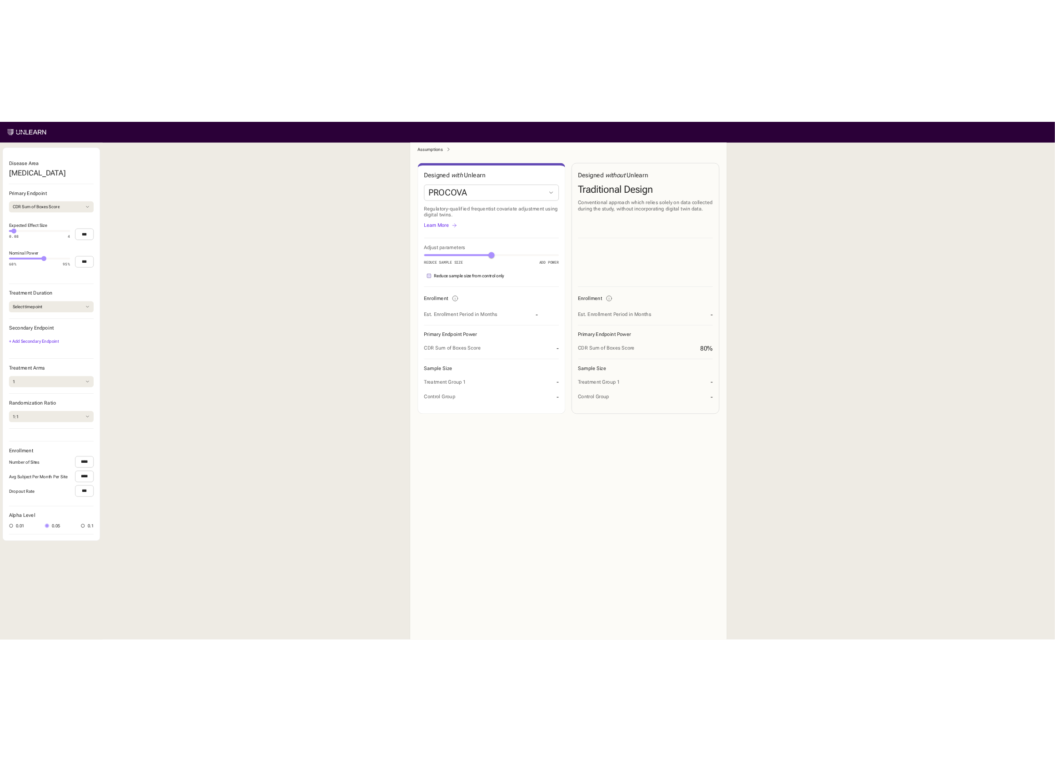
scroll to position [284, 0]
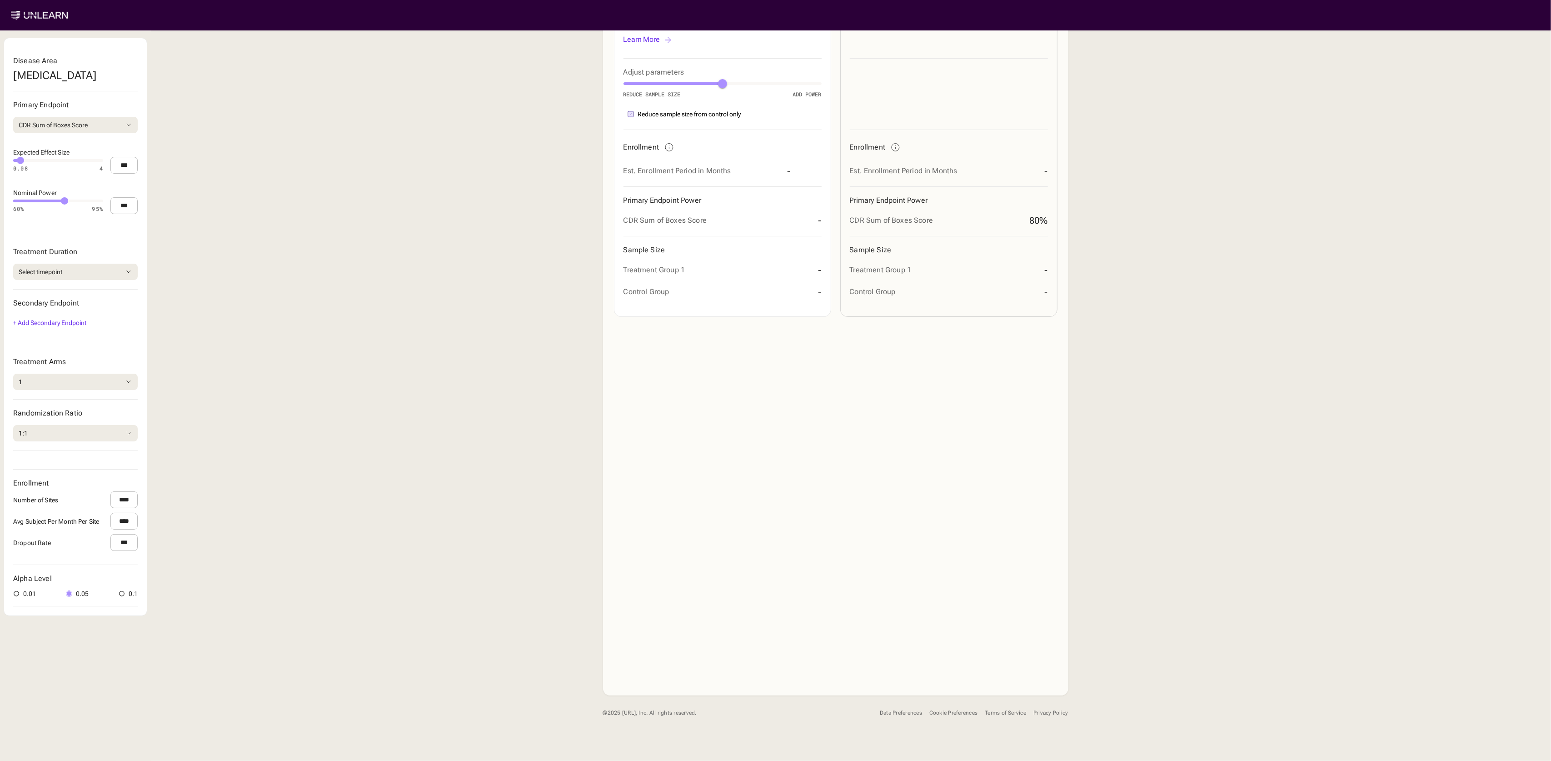
click at [889, 713] on div "Data Preferences" at bounding box center [901, 712] width 42 height 7
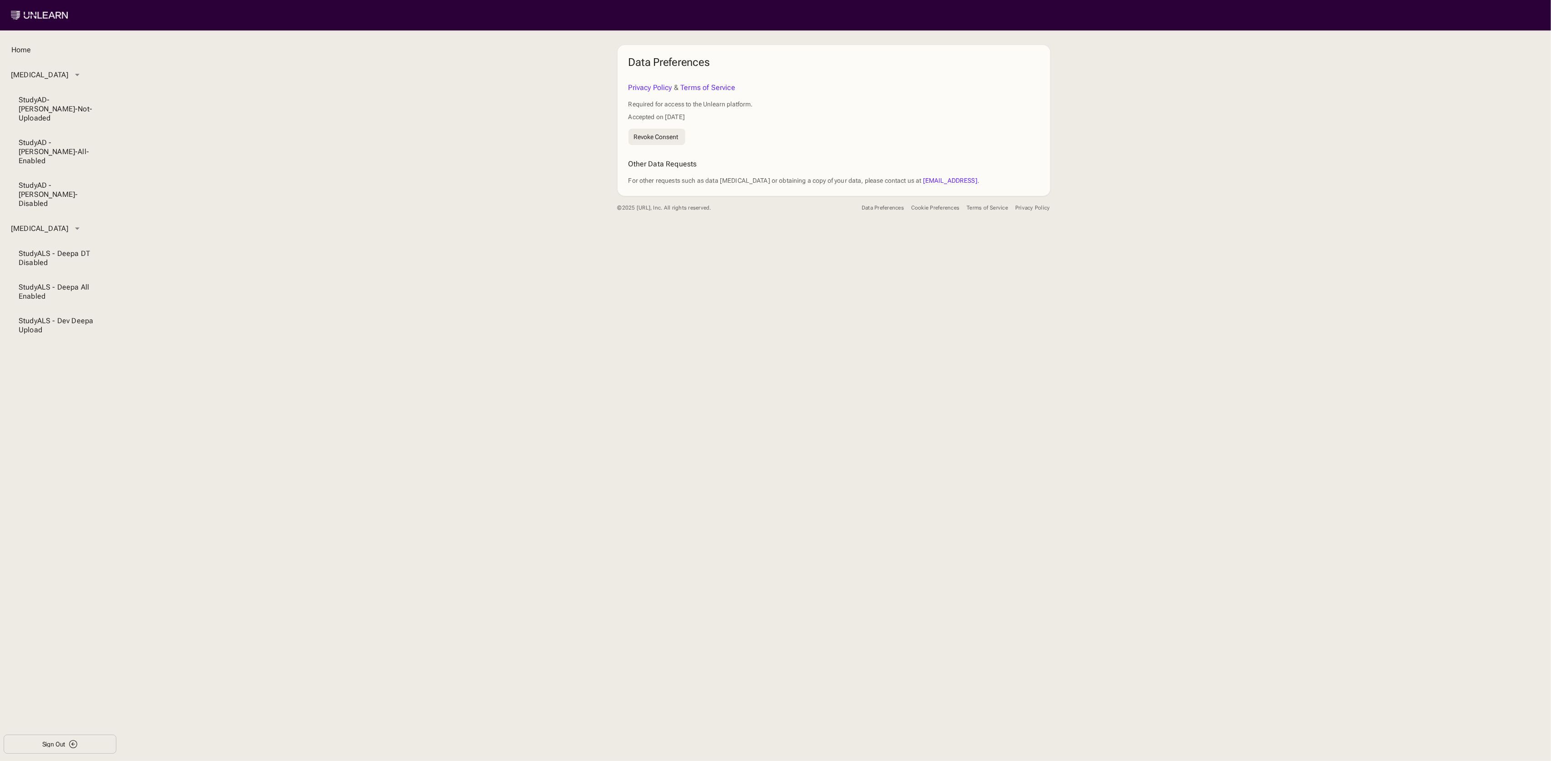
click at [716, 86] on link "Terms of Service" at bounding box center [707, 87] width 55 height 9
click at [924, 180] on link "privacy@unlearn.ai" at bounding box center [950, 180] width 55 height 7
click at [927, 212] on button "Cookie Preferences" at bounding box center [935, 208] width 48 height 16
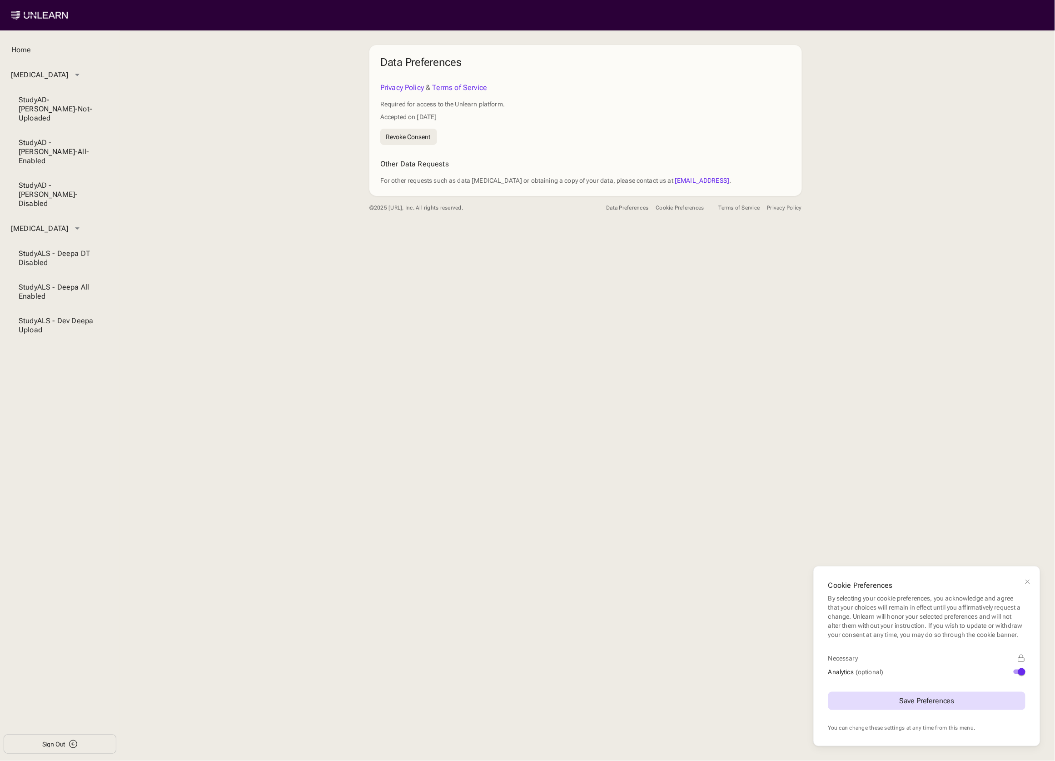
click at [1020, 672] on span "button" at bounding box center [1021, 671] width 7 height 7
click at [955, 704] on button "Save Preferences" at bounding box center [926, 701] width 197 height 18
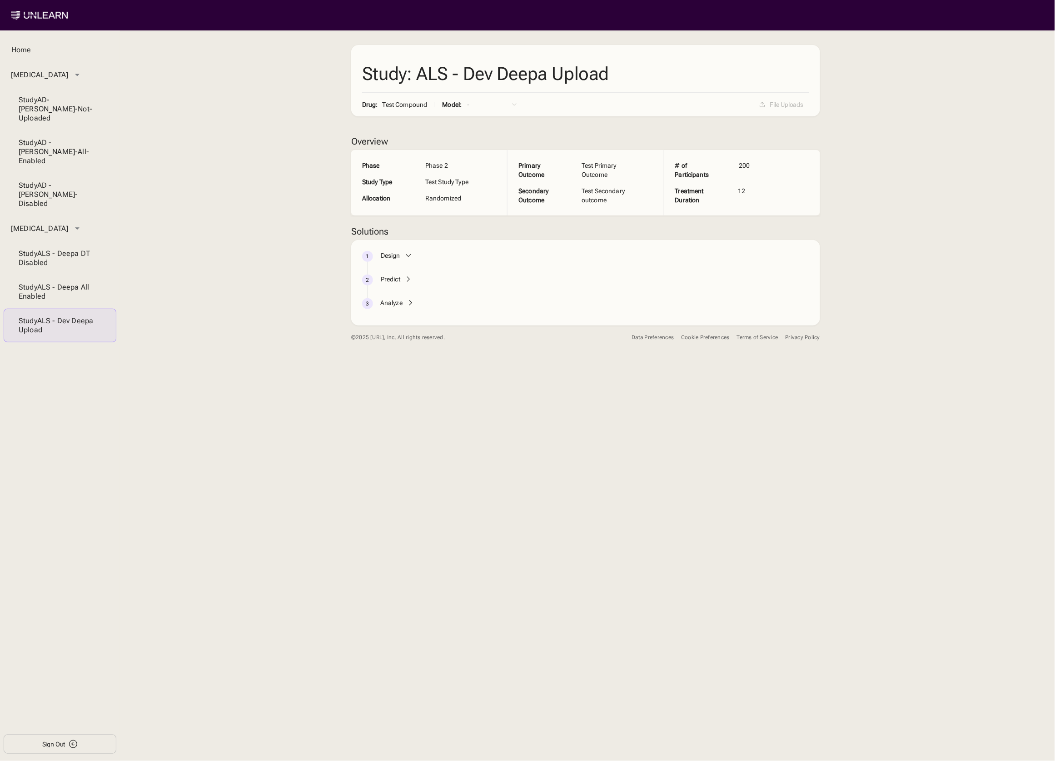
drag, startPoint x: 558, startPoint y: 597, endPoint x: 75, endPoint y: 431, distance: 509.9
click at [535, 579] on div "Study: ALS - Dev Deepa Upload [MEDICAL_DATA] Compound Model: - No matches found…" at bounding box center [585, 425] width 469 height 761
click at [78, 90] on li "Study AD-[PERSON_NAME]-Not-Uploaded" at bounding box center [60, 109] width 113 height 43
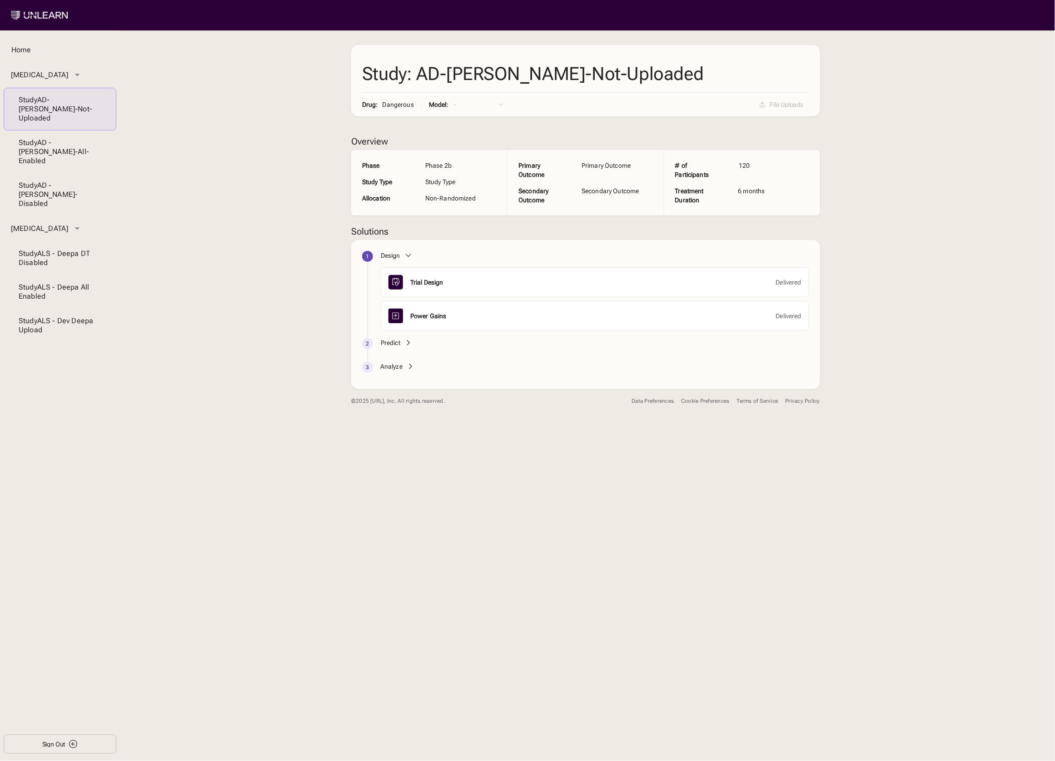
click at [694, 402] on div "Cookie Preferences" at bounding box center [705, 401] width 48 height 7
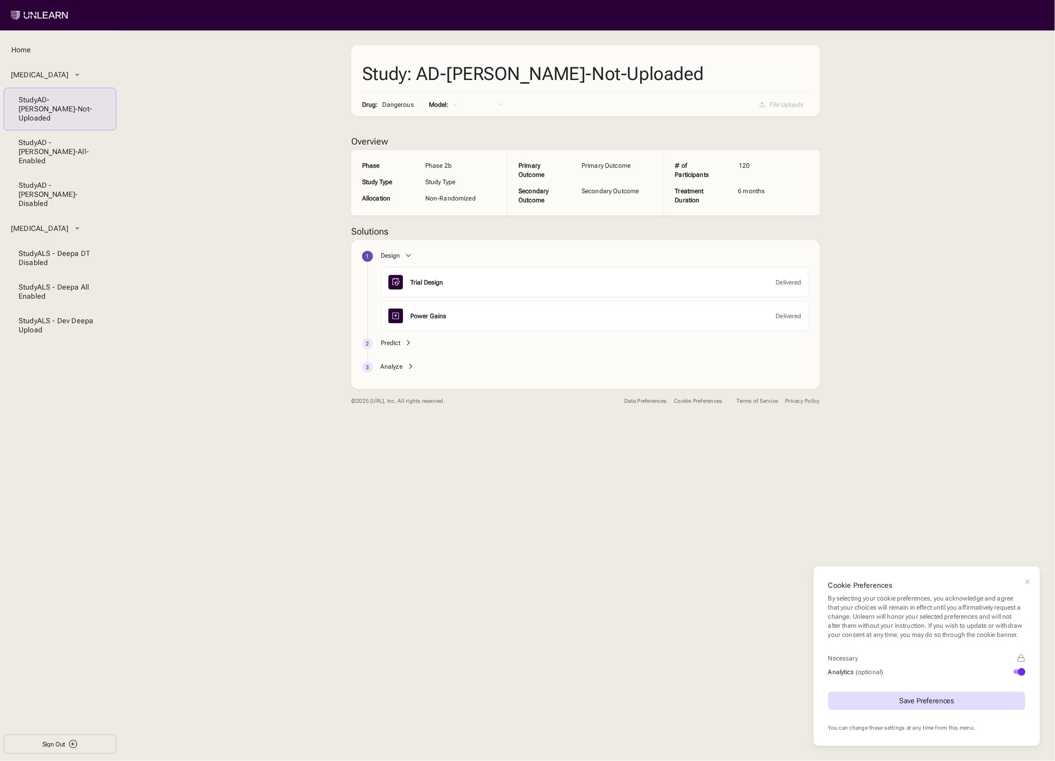
click at [1020, 670] on span "button" at bounding box center [1021, 671] width 7 height 7
click at [936, 698] on div "Save Preferences" at bounding box center [926, 700] width 55 height 7
